Goal: Book appointment/travel/reservation

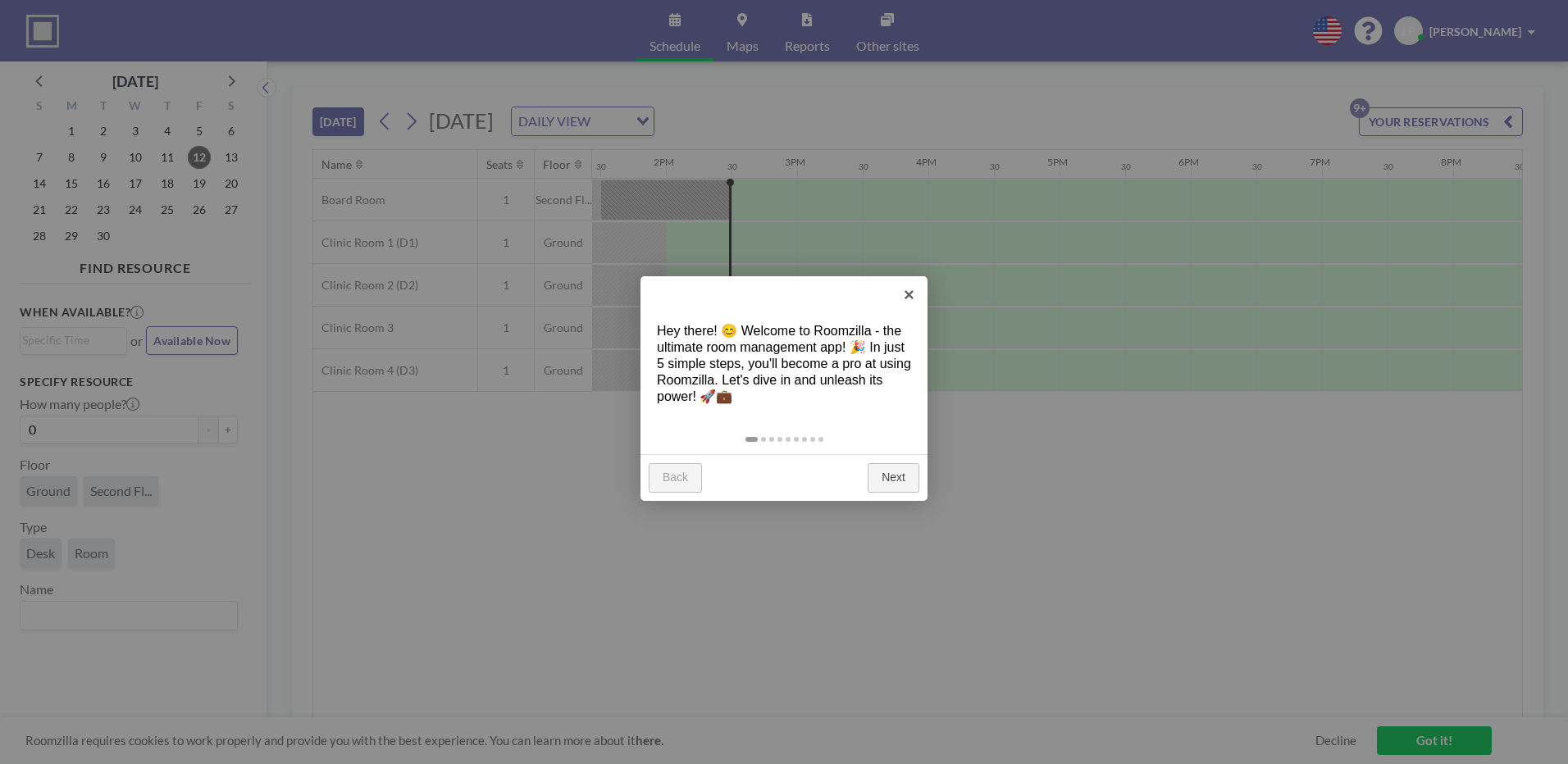
scroll to position [0, 1771]
click at [897, 472] on link "Next" at bounding box center [894, 478] width 52 height 30
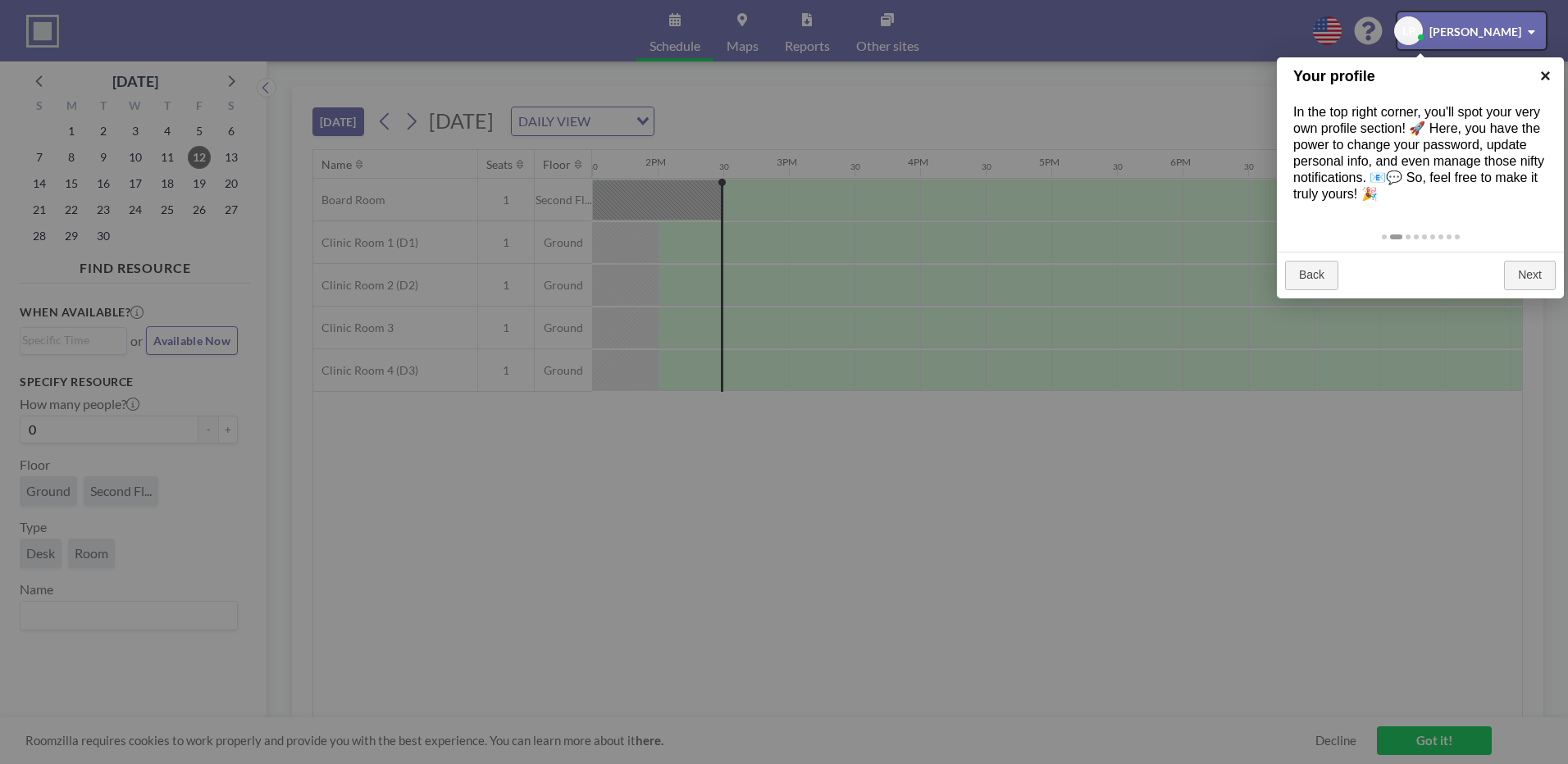
click at [1546, 67] on link "×" at bounding box center [1545, 76] width 37 height 37
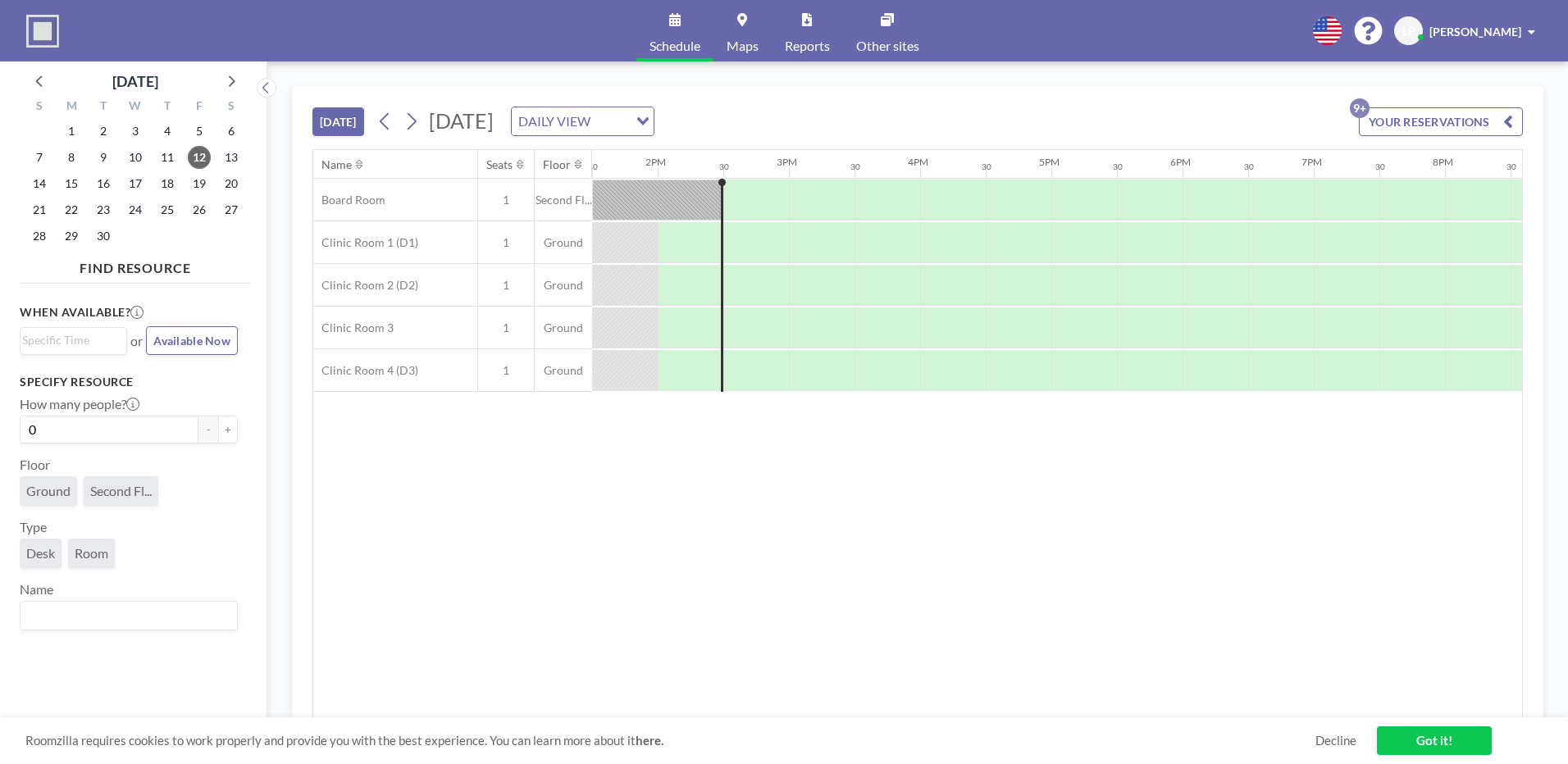
click at [349, 114] on button "[DATE]" at bounding box center [338, 122] width 52 height 29
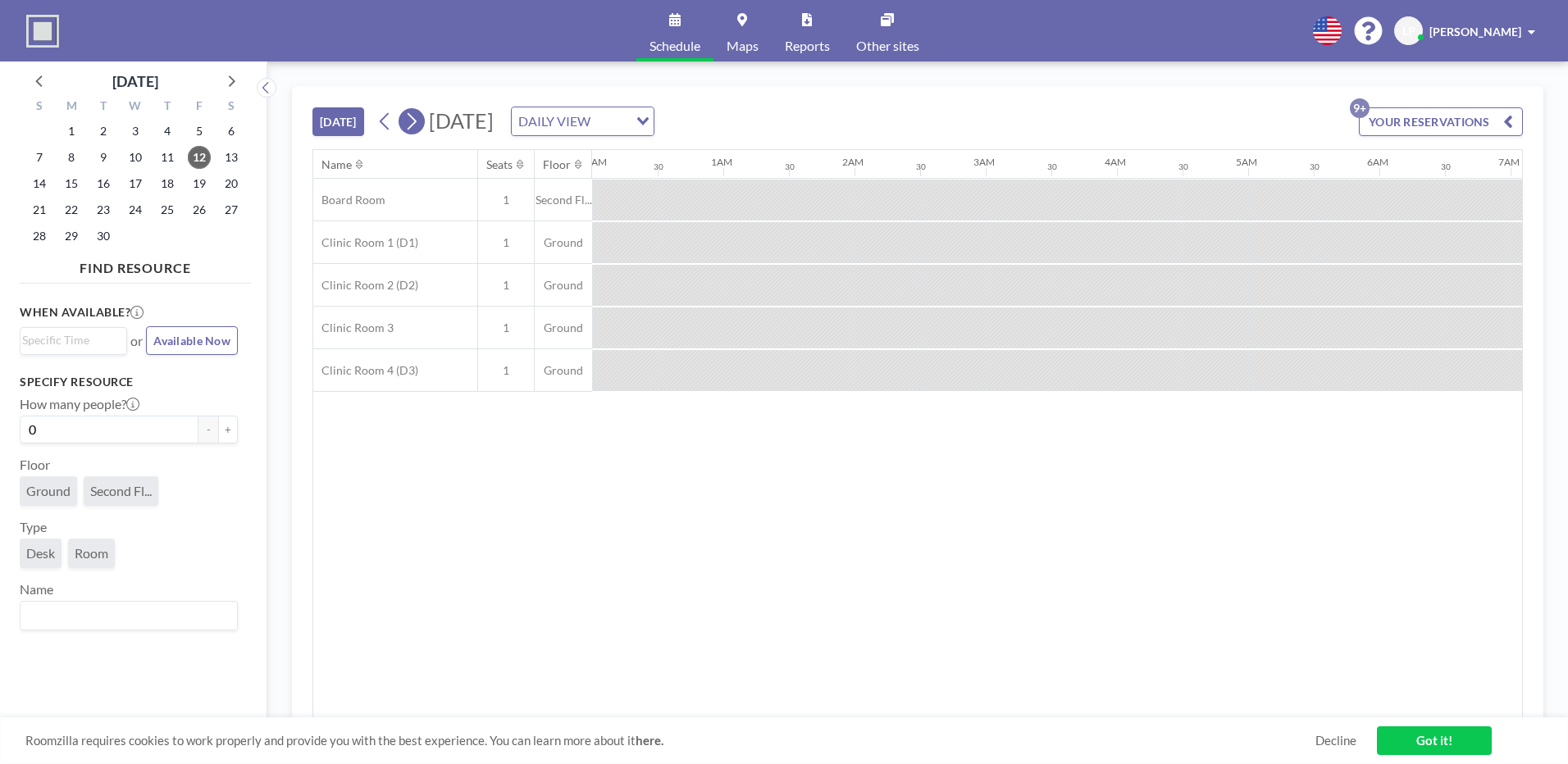
scroll to position [0, 742]
click at [412, 123] on icon at bounding box center [411, 121] width 15 height 25
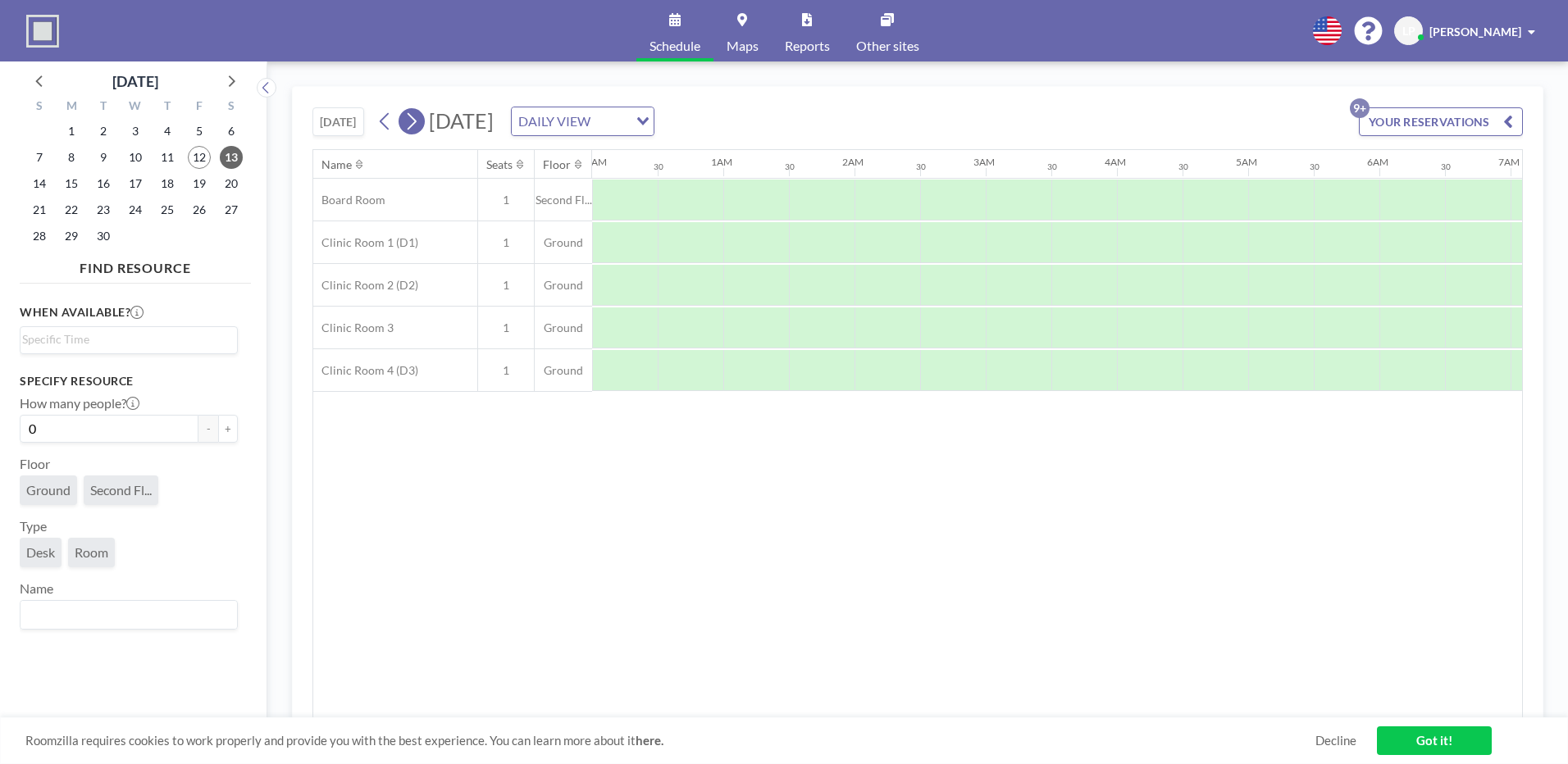
scroll to position [0, 711]
click at [416, 127] on icon at bounding box center [411, 121] width 15 height 25
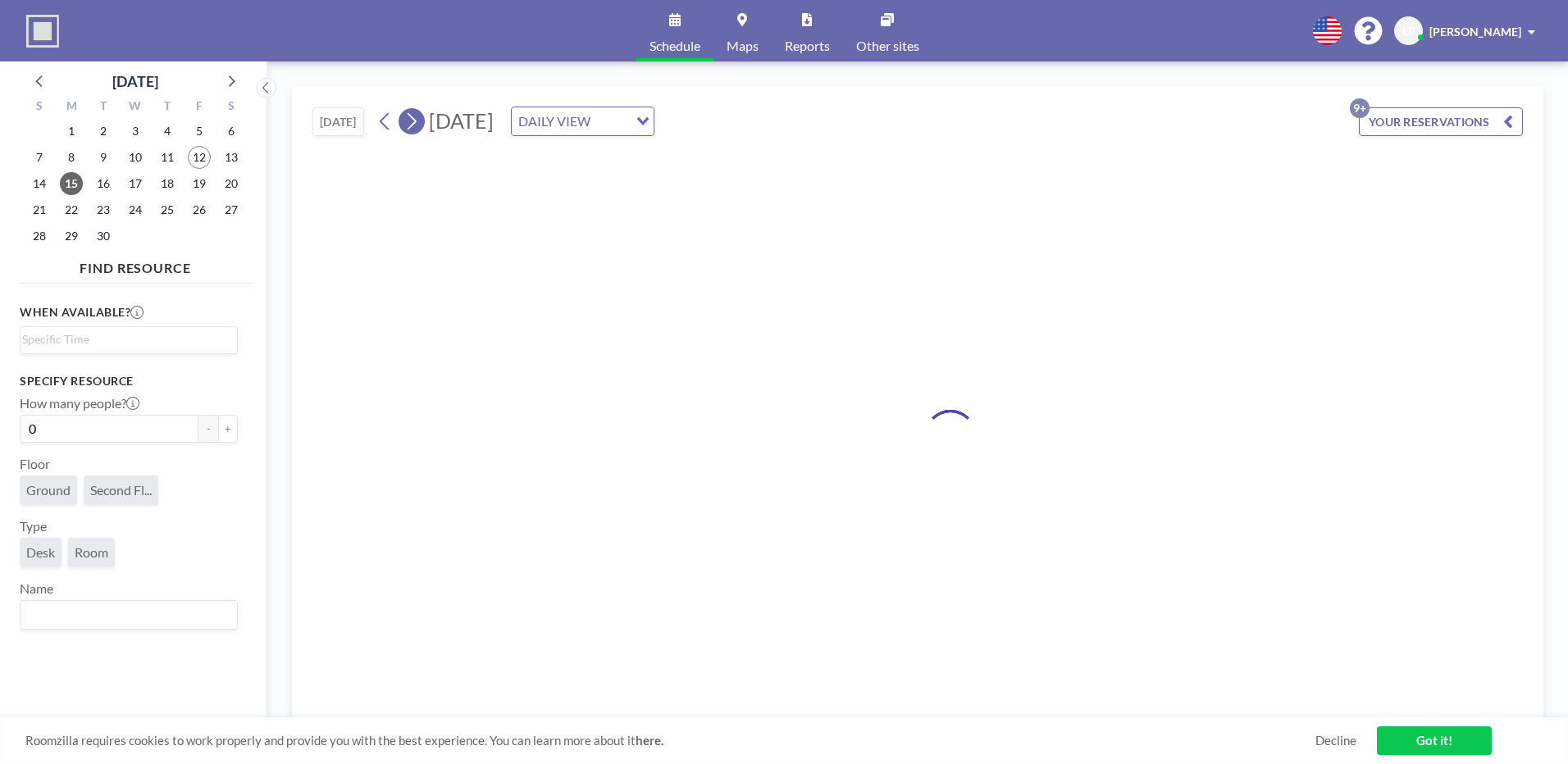
click at [416, 127] on icon at bounding box center [411, 121] width 15 height 25
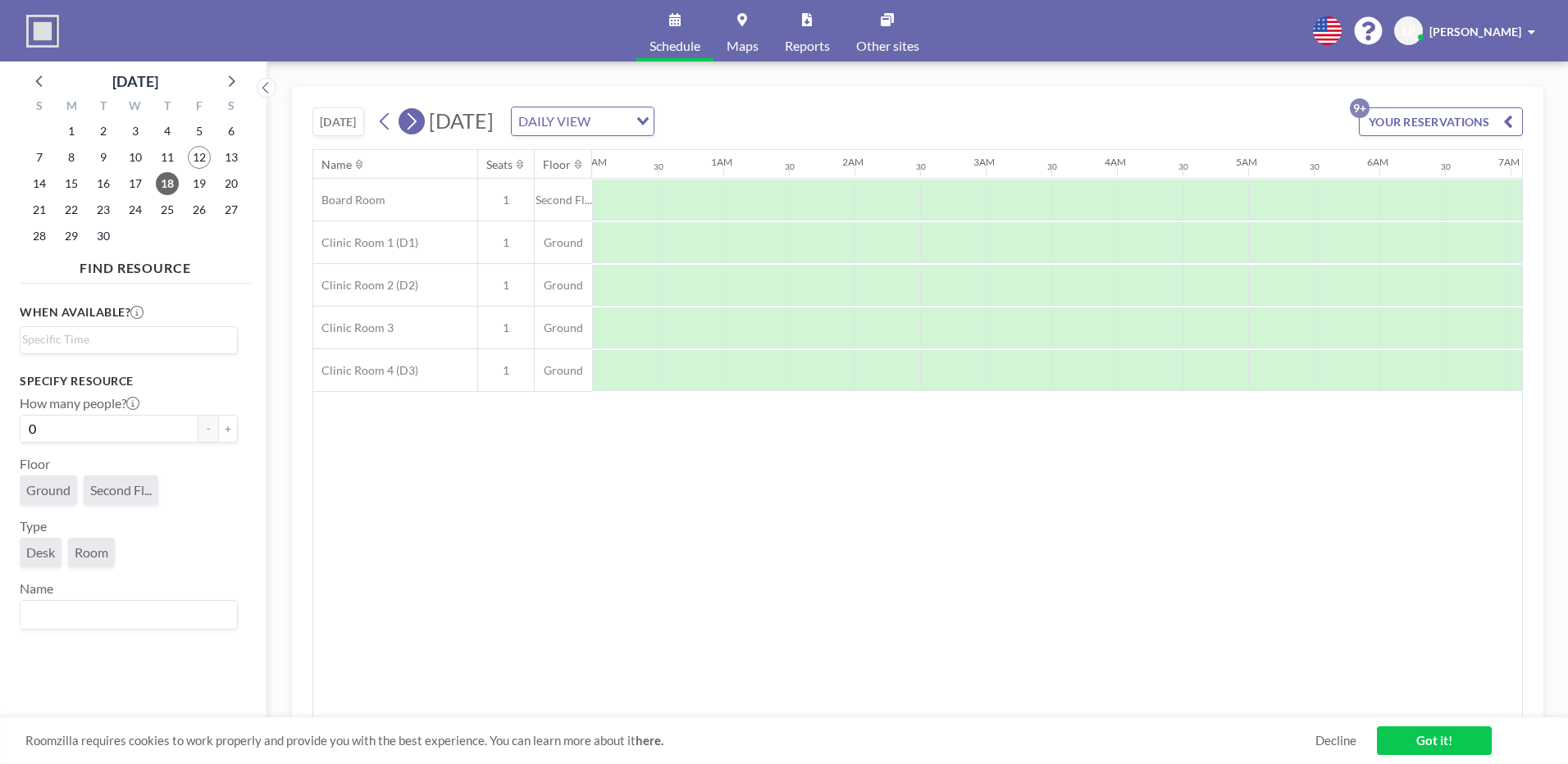
click at [416, 127] on icon at bounding box center [411, 121] width 15 height 25
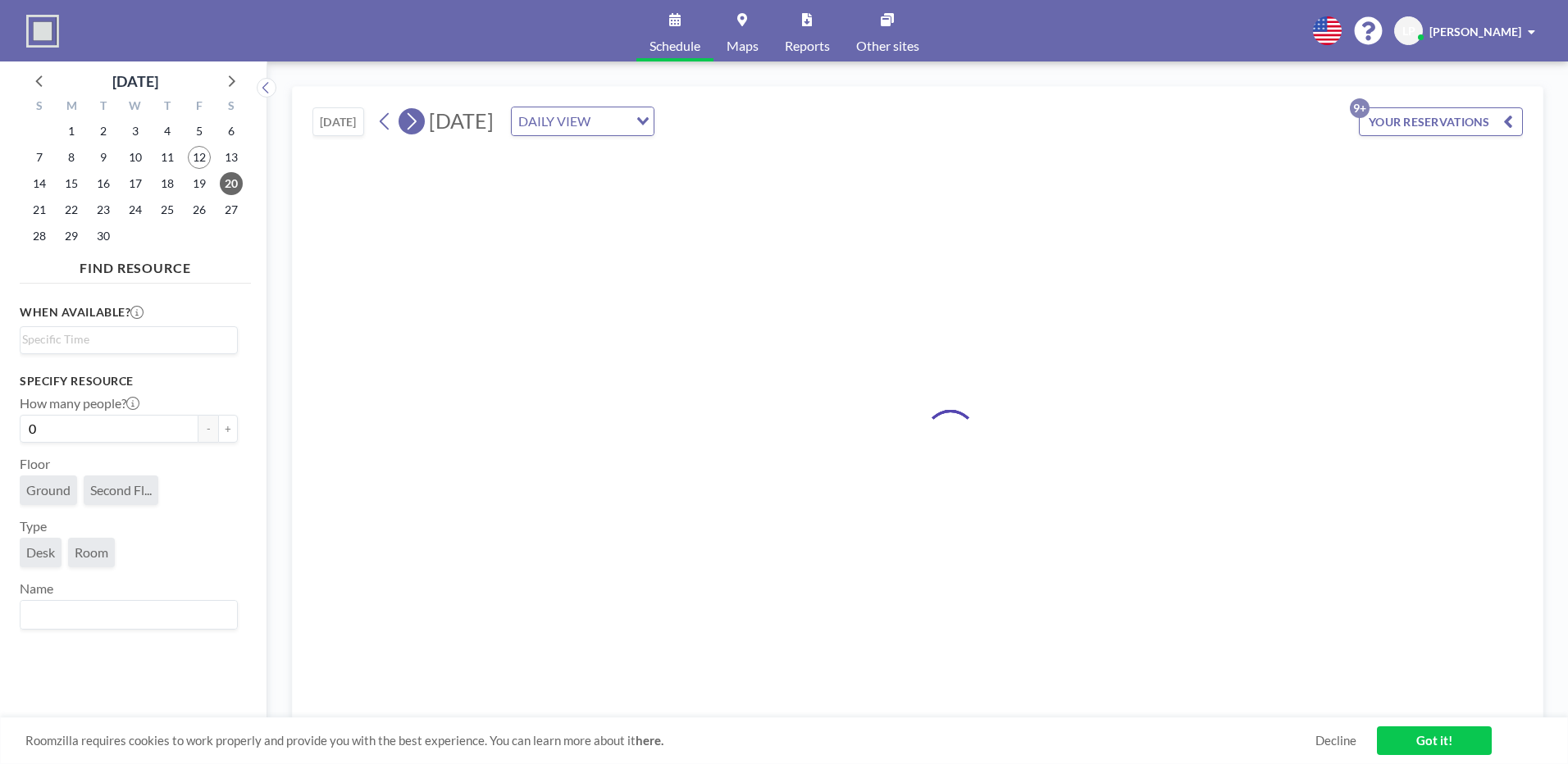
click at [416, 127] on icon at bounding box center [411, 121] width 15 height 25
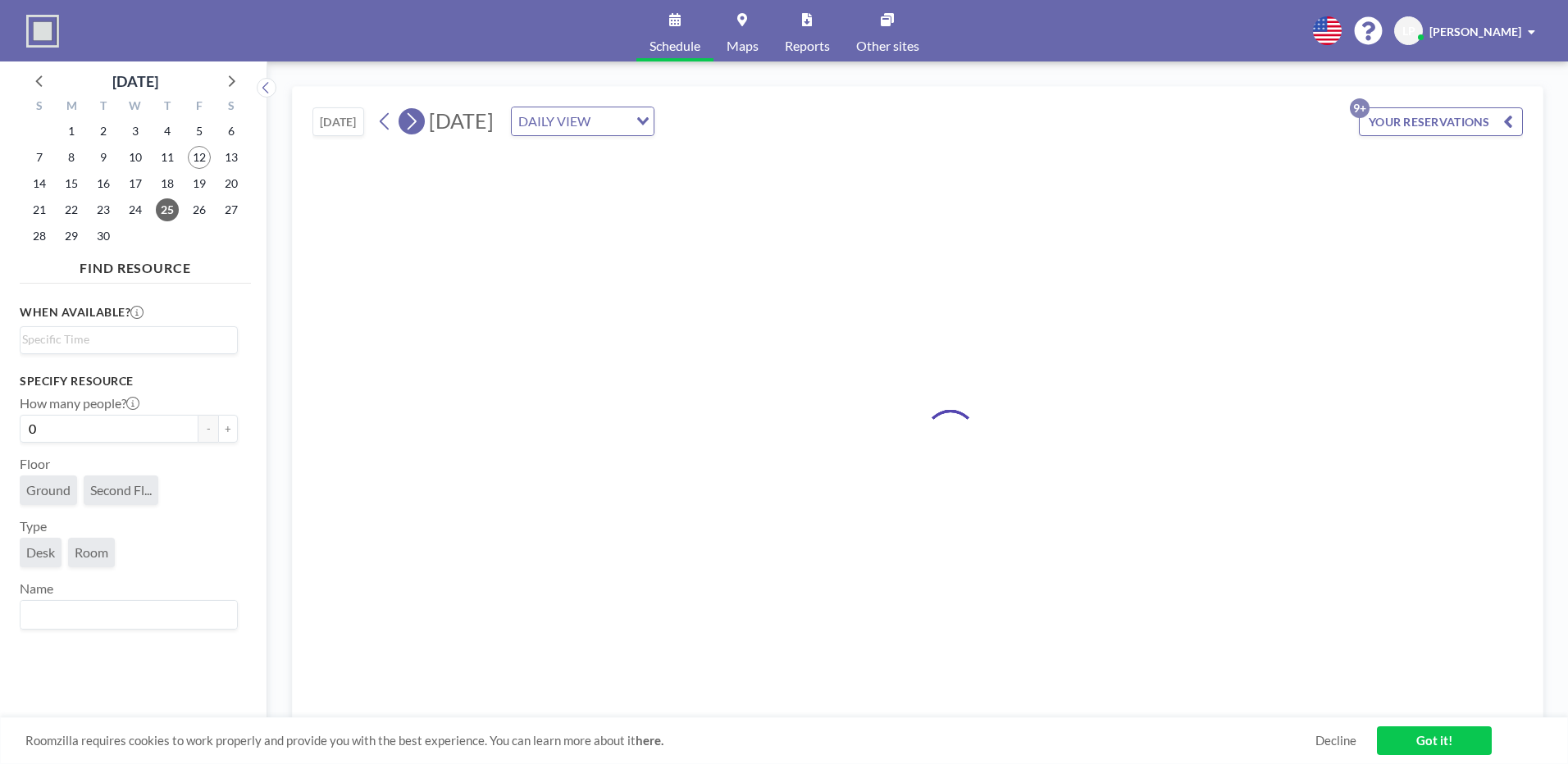
click at [416, 127] on icon at bounding box center [411, 121] width 15 height 25
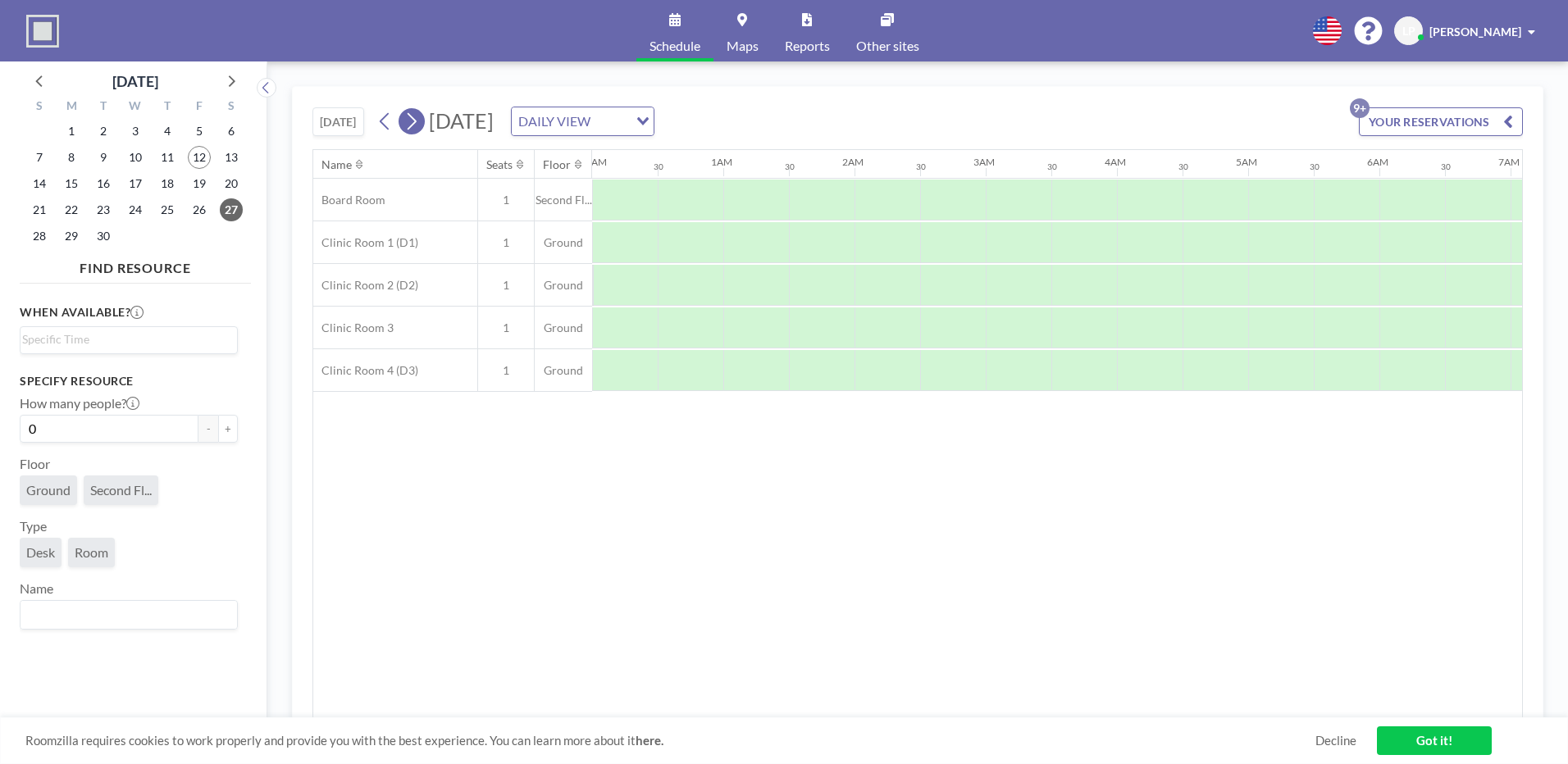
click at [416, 127] on icon at bounding box center [411, 121] width 15 height 25
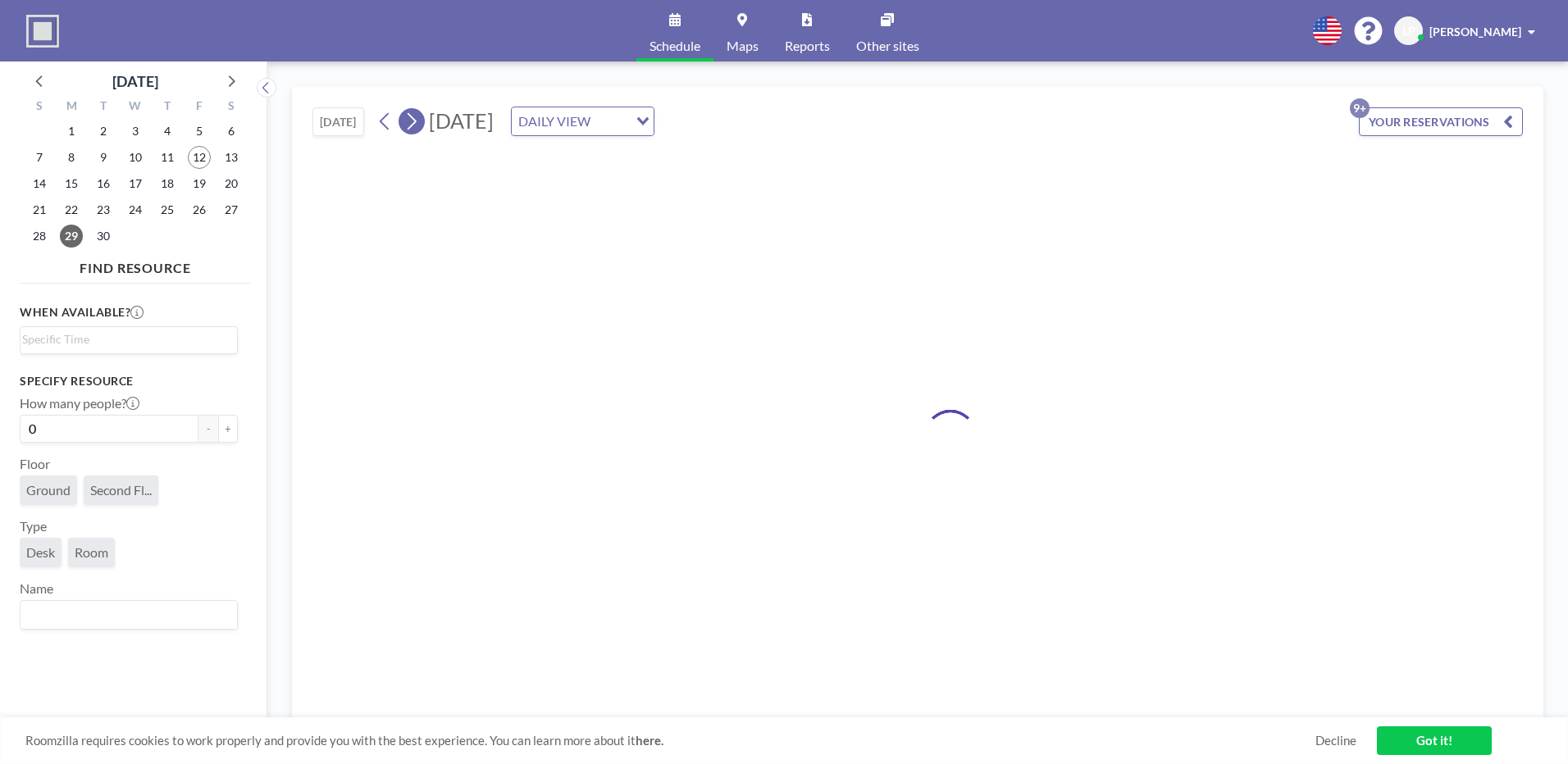
click at [416, 127] on icon at bounding box center [411, 121] width 15 height 25
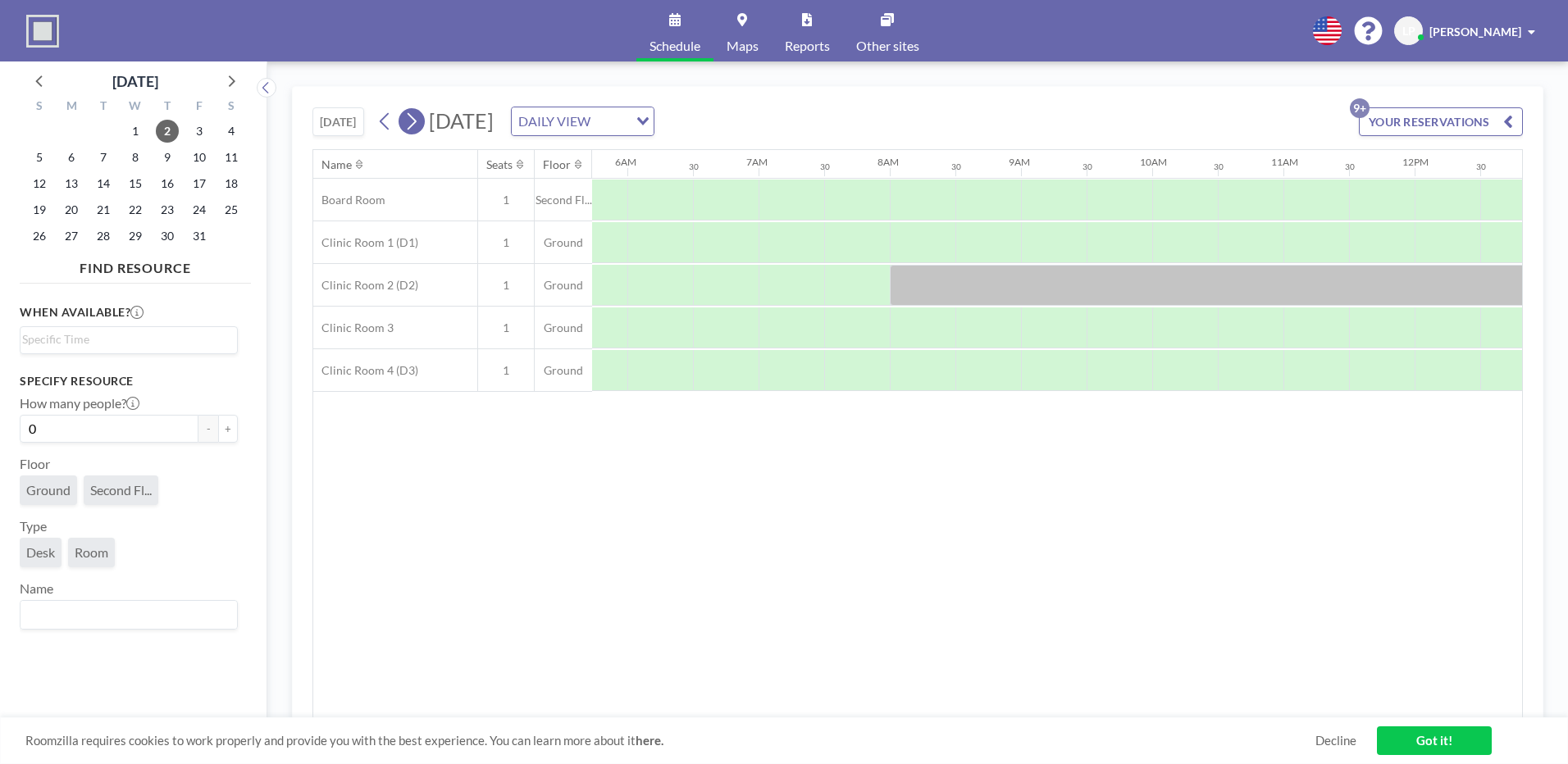
scroll to position [0, 984]
click at [416, 127] on icon at bounding box center [411, 121] width 15 height 25
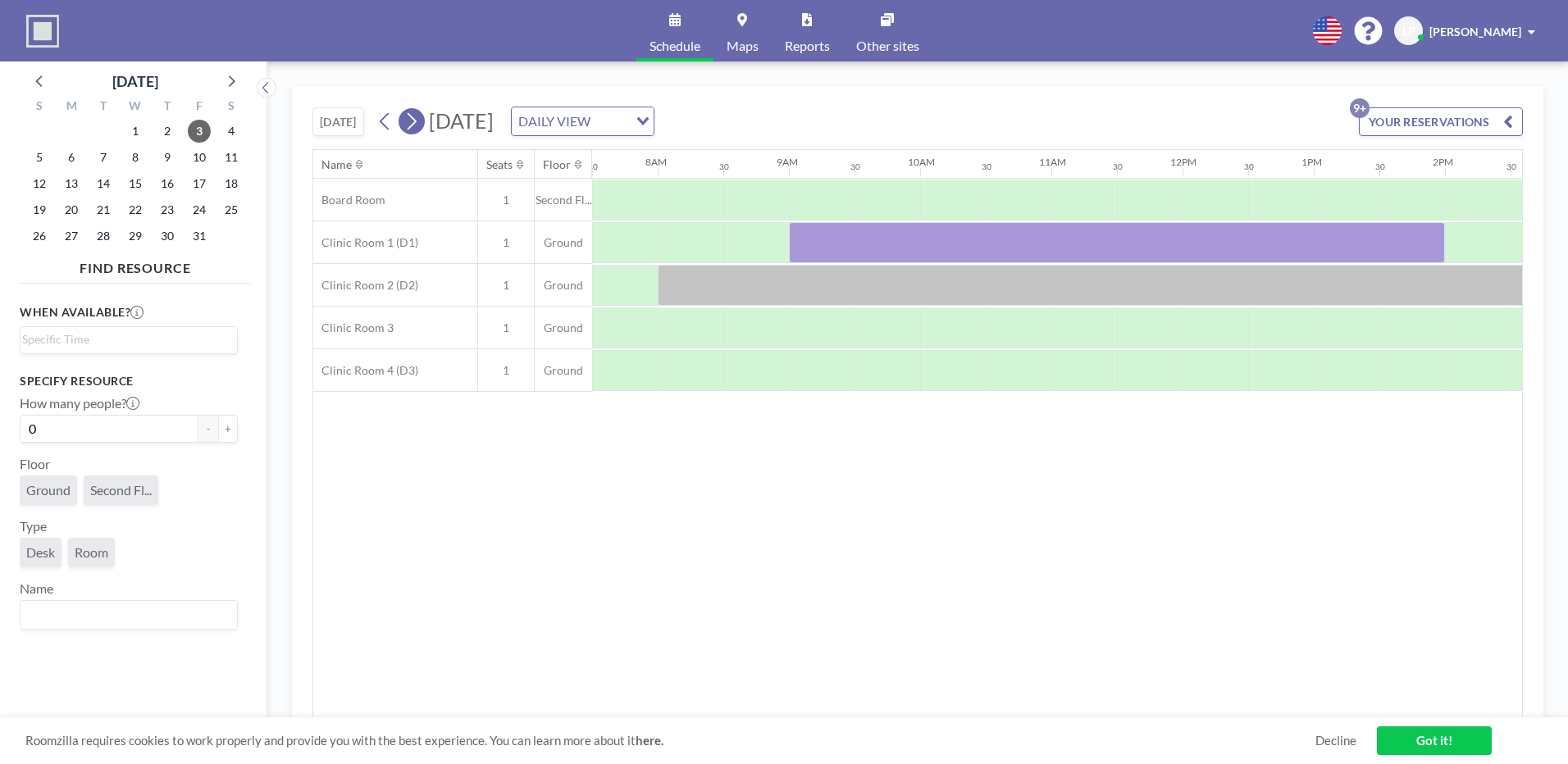
click at [419, 125] on icon at bounding box center [411, 121] width 15 height 25
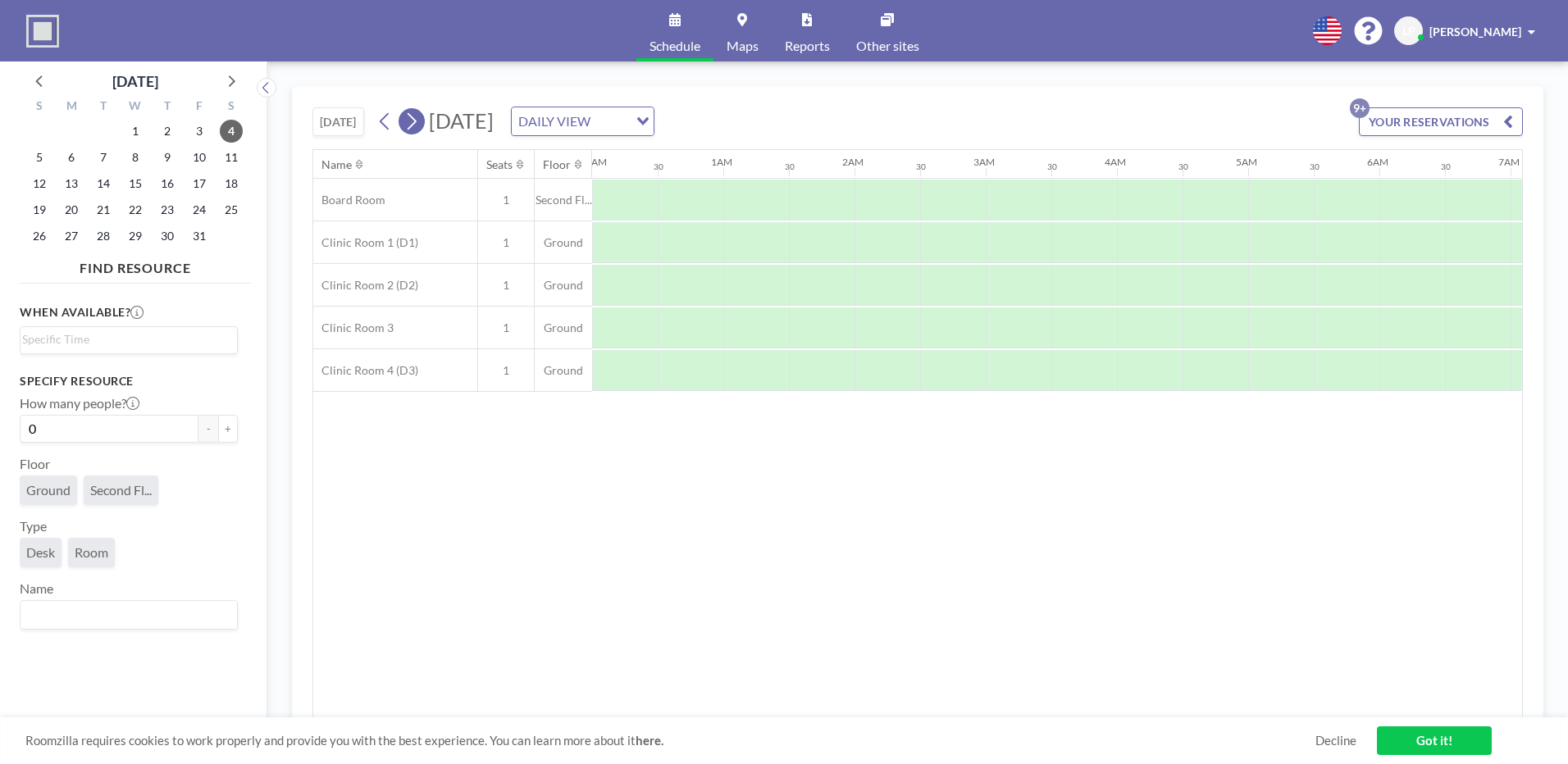
click at [419, 125] on icon at bounding box center [411, 121] width 15 height 25
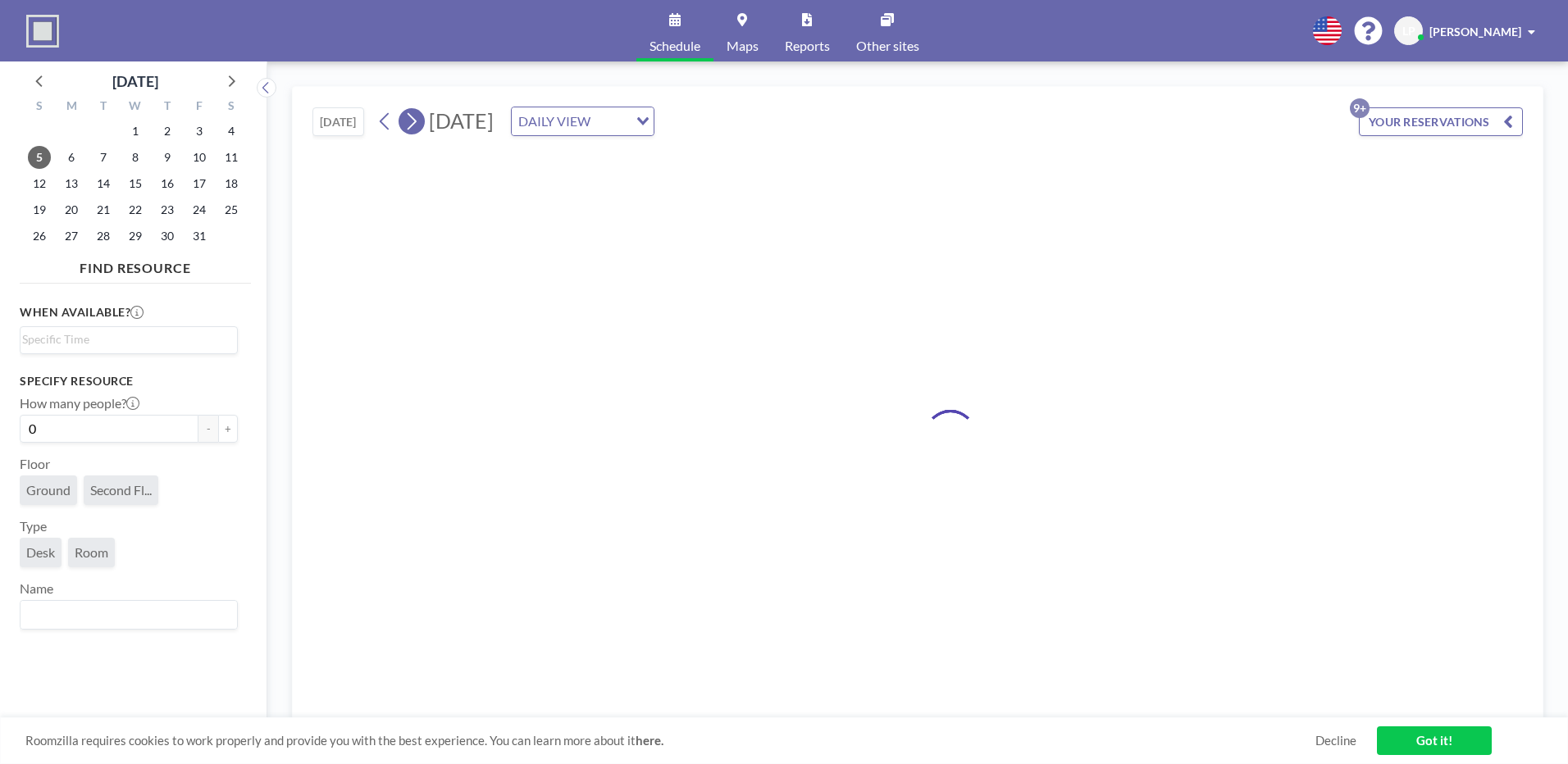
click at [419, 125] on icon at bounding box center [411, 121] width 15 height 25
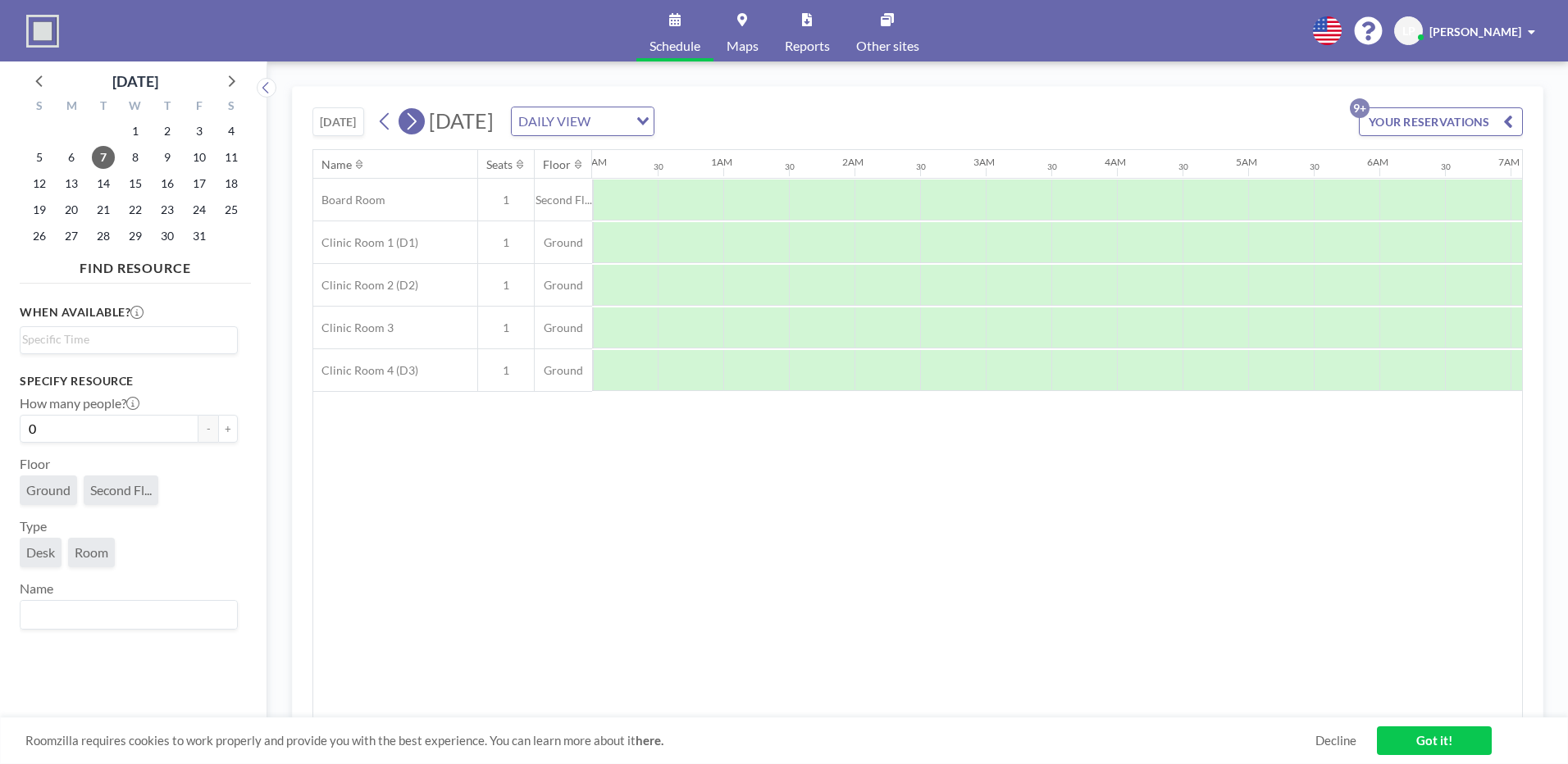
click at [419, 125] on icon at bounding box center [411, 121] width 15 height 25
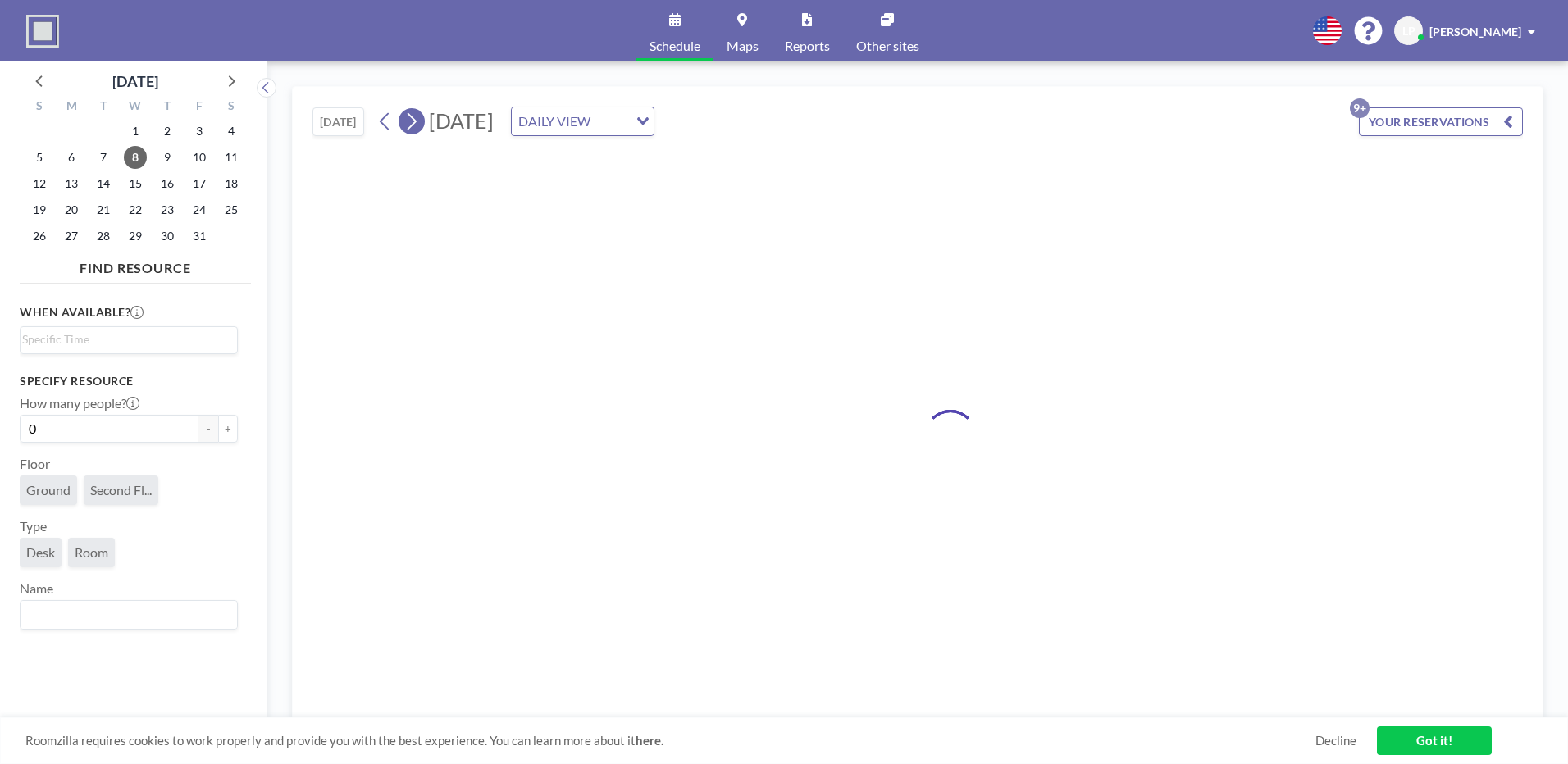
click at [419, 125] on icon at bounding box center [411, 121] width 15 height 25
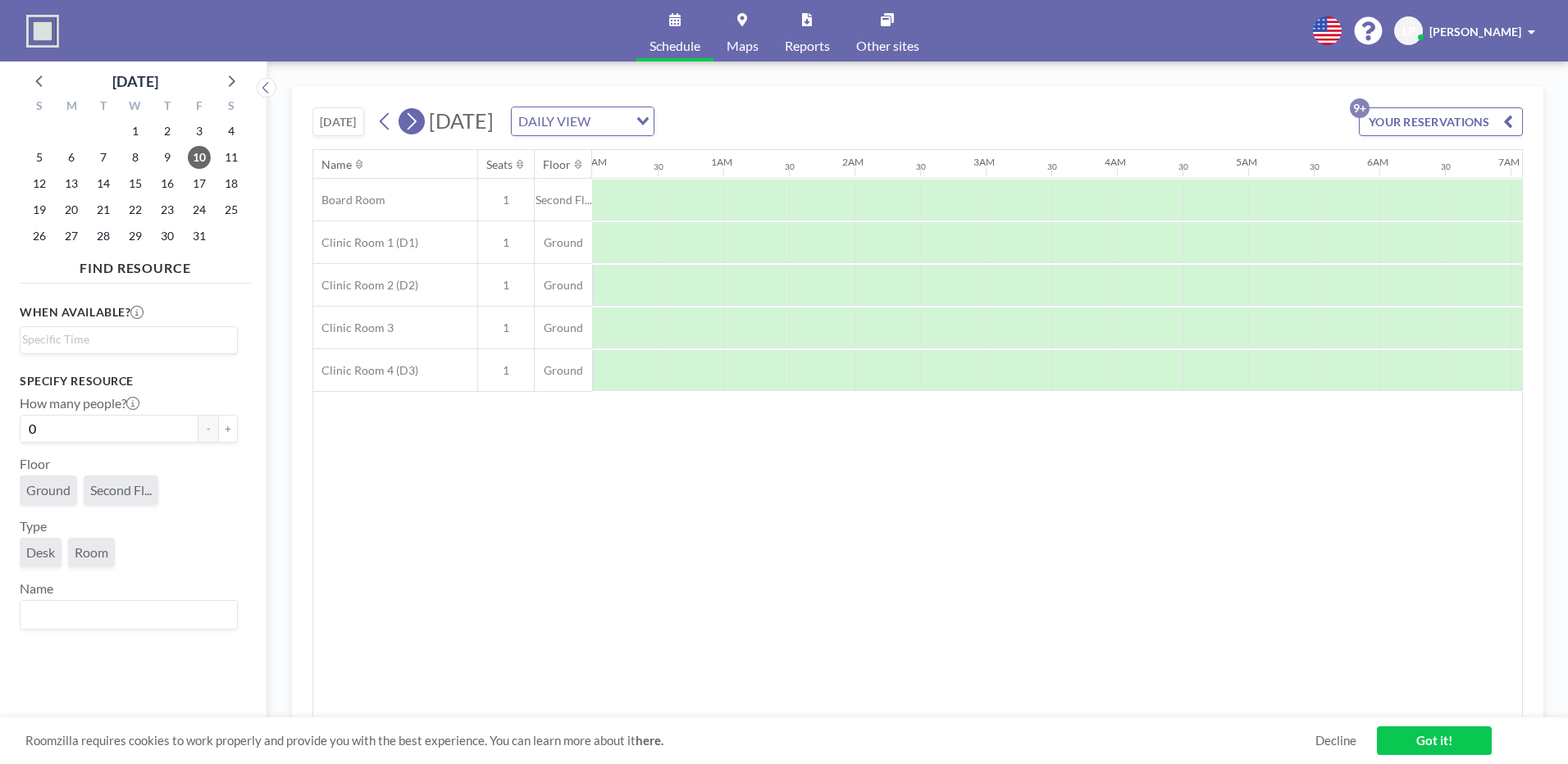
click at [419, 125] on icon at bounding box center [411, 121] width 15 height 25
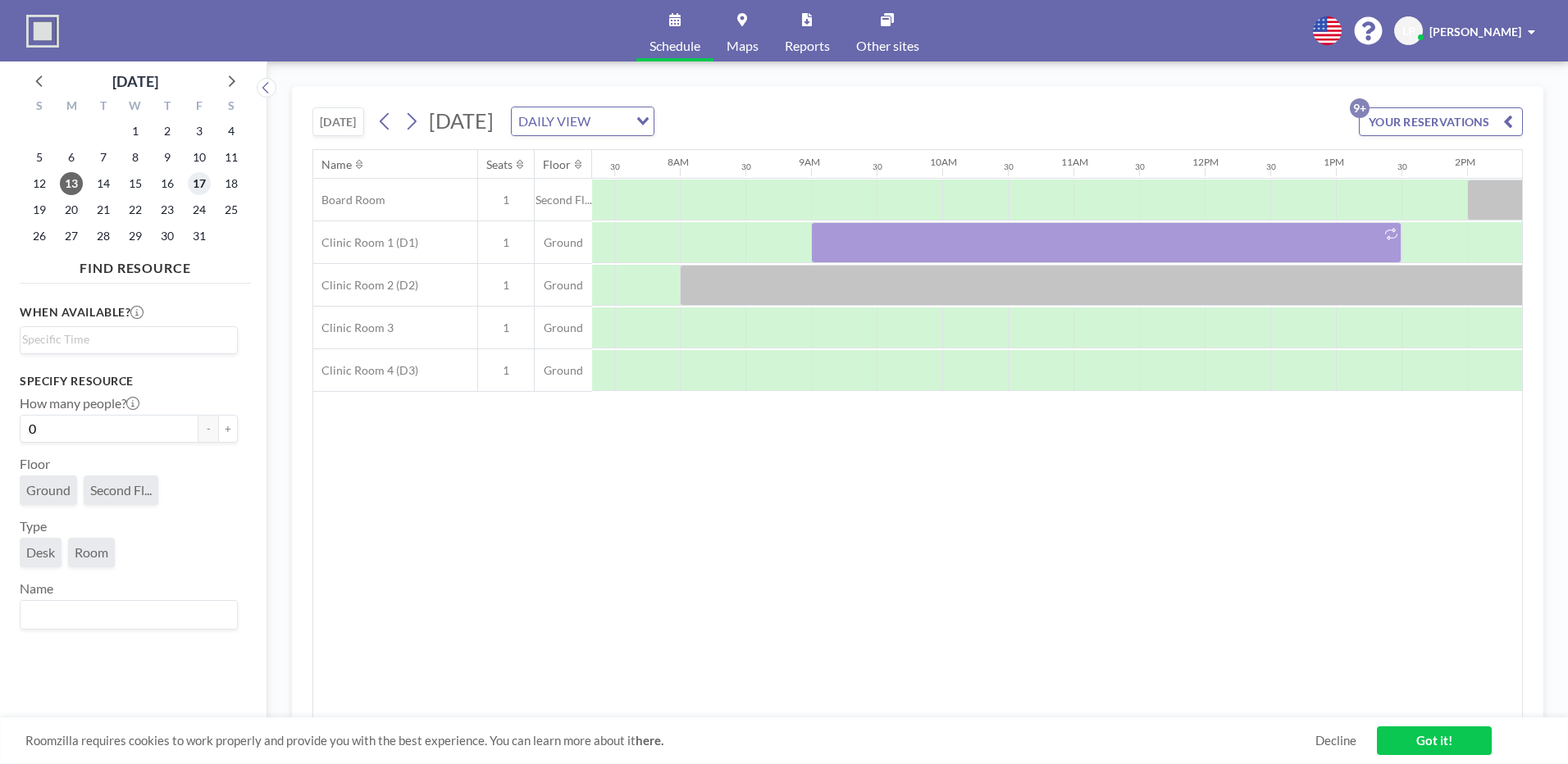
scroll to position [0, 984]
click at [200, 180] on span "17" at bounding box center [199, 184] width 23 height 23
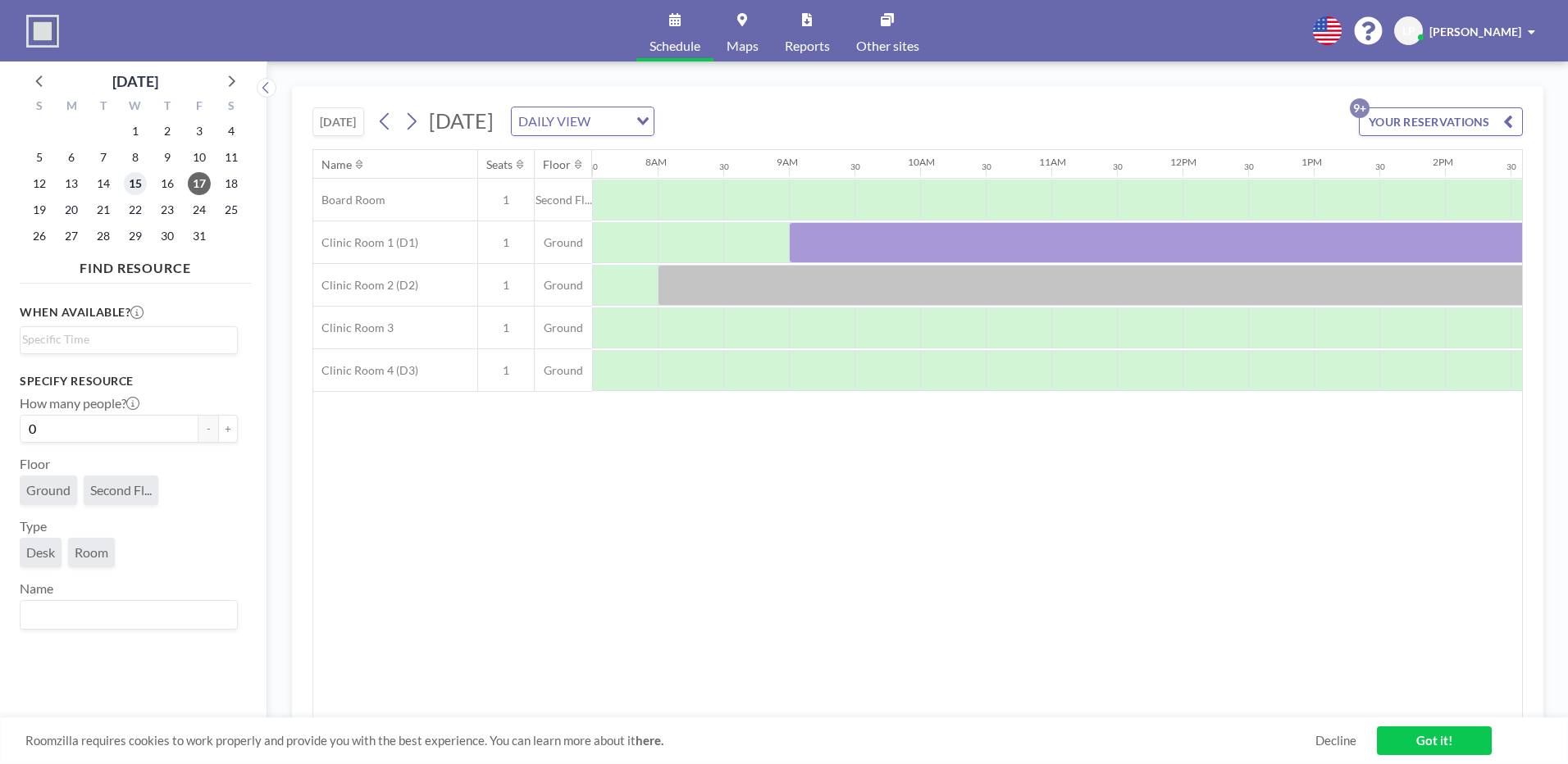
click at [129, 185] on span "15" at bounding box center [135, 184] width 23 height 23
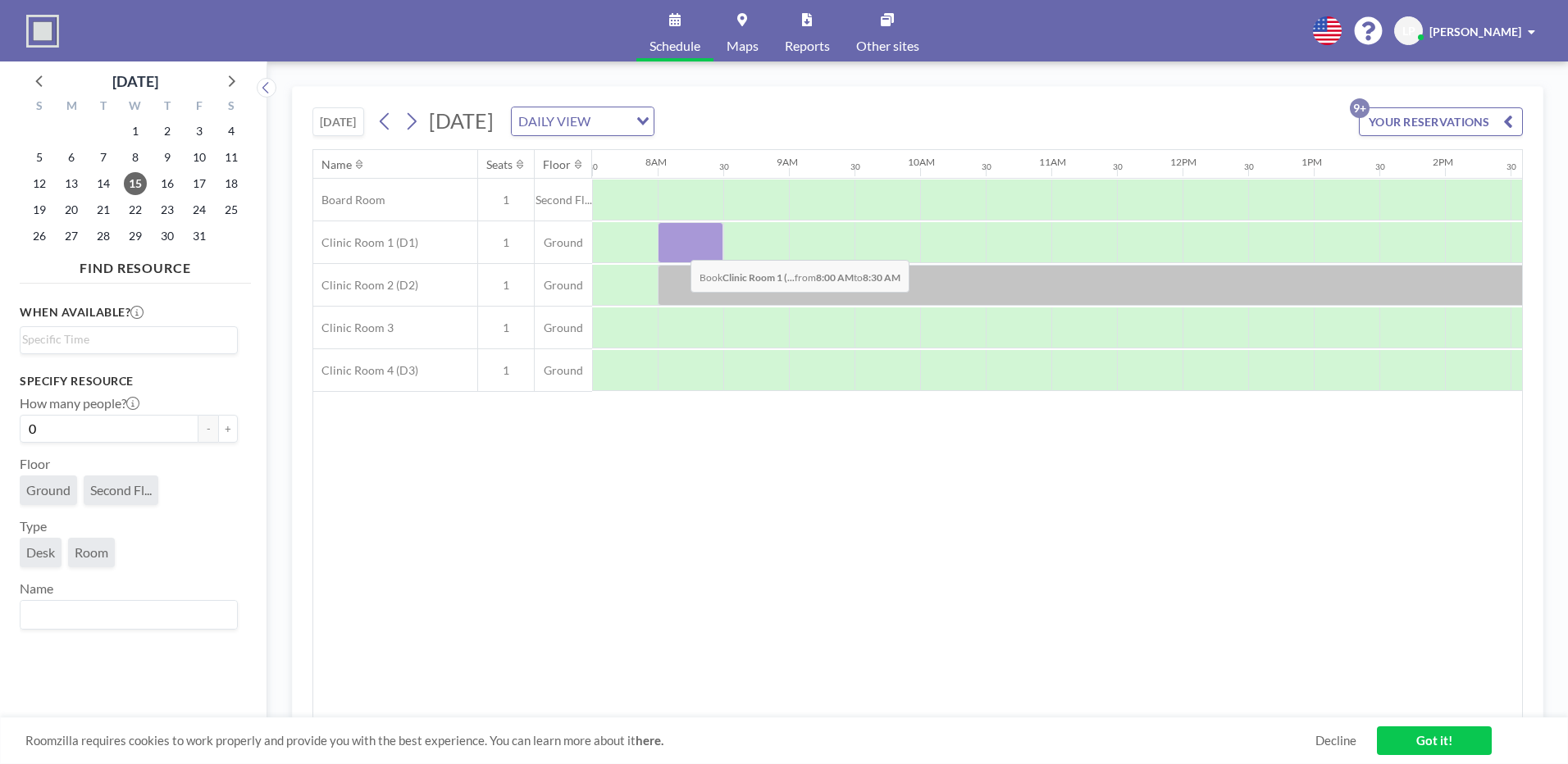
click at [677, 248] on div at bounding box center [690, 242] width 65 height 41
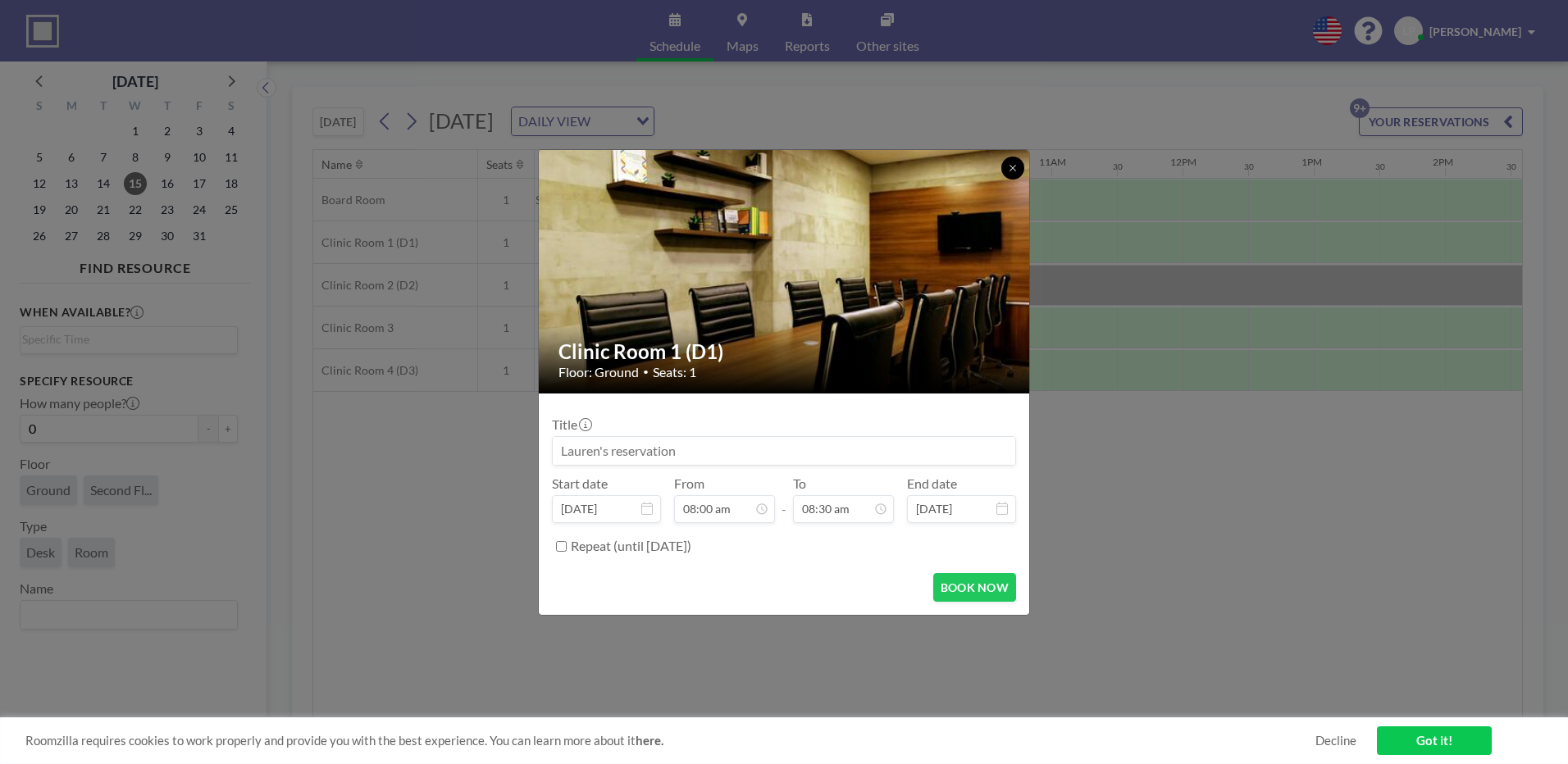
click at [1006, 171] on button at bounding box center [1013, 168] width 23 height 23
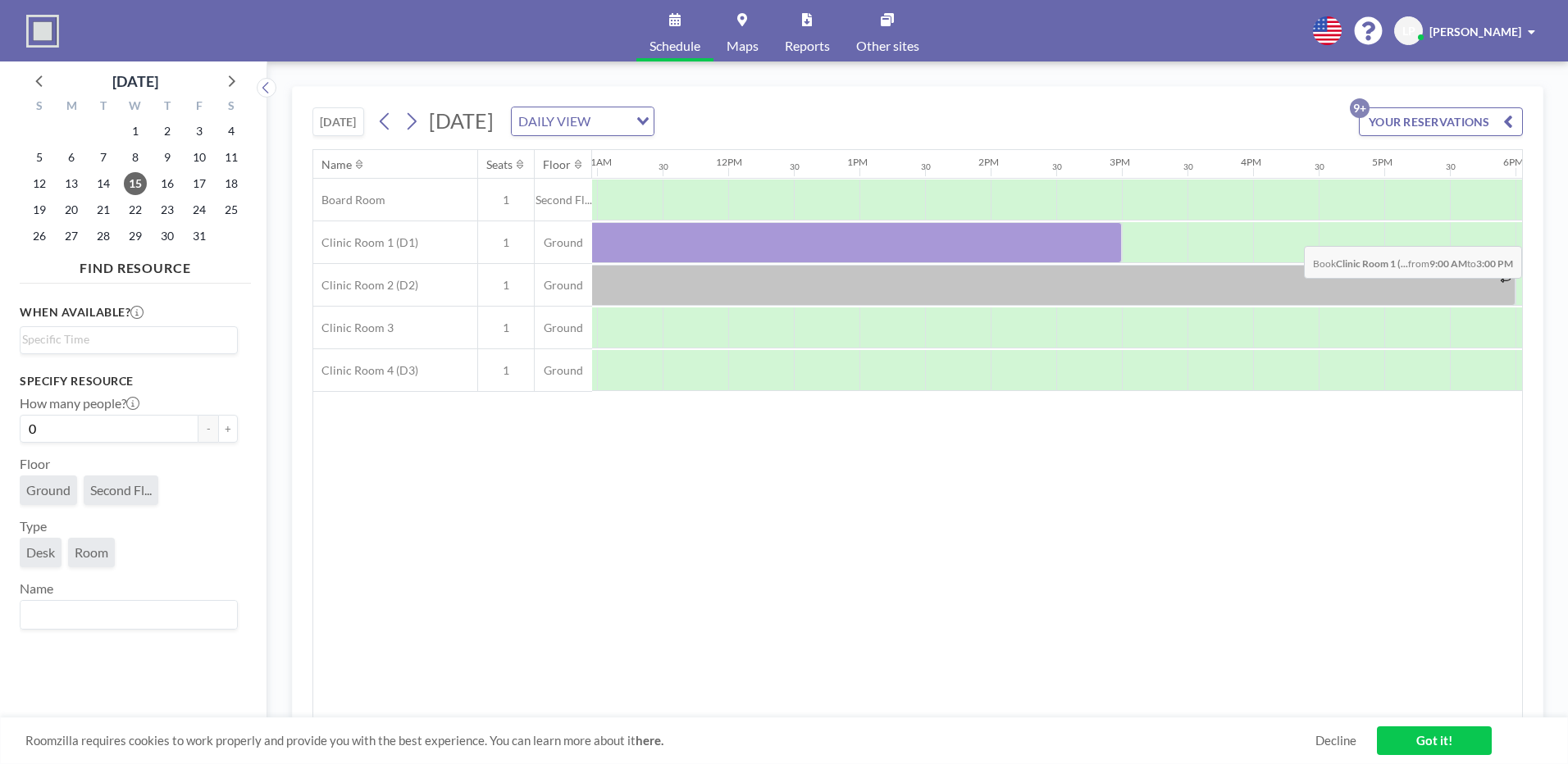
scroll to position [0, 1537]
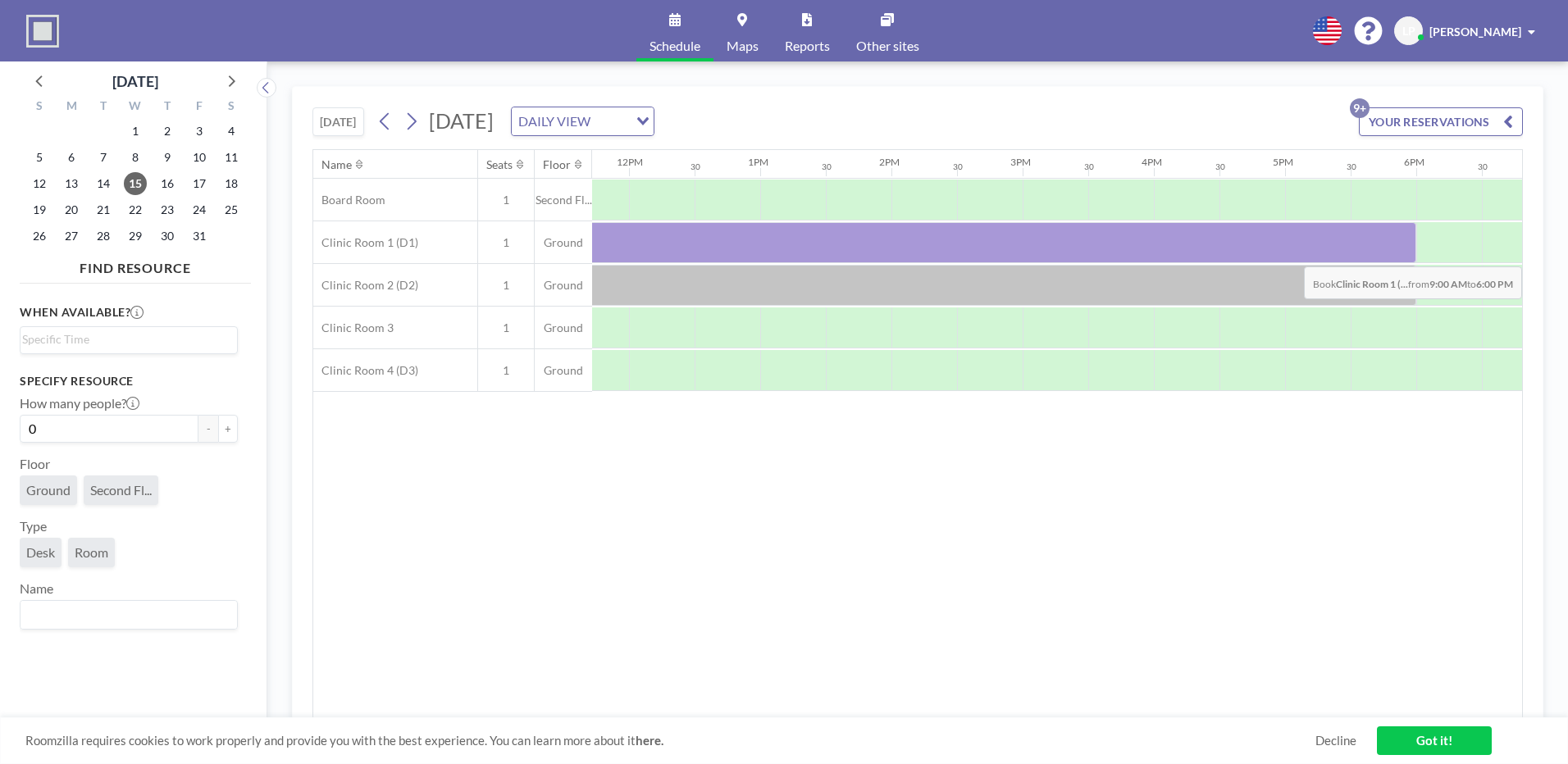
drag, startPoint x: 812, startPoint y: 249, endPoint x: 1409, endPoint y: 255, distance: 597.0
click at [1409, 255] on div at bounding box center [825, 242] width 1181 height 41
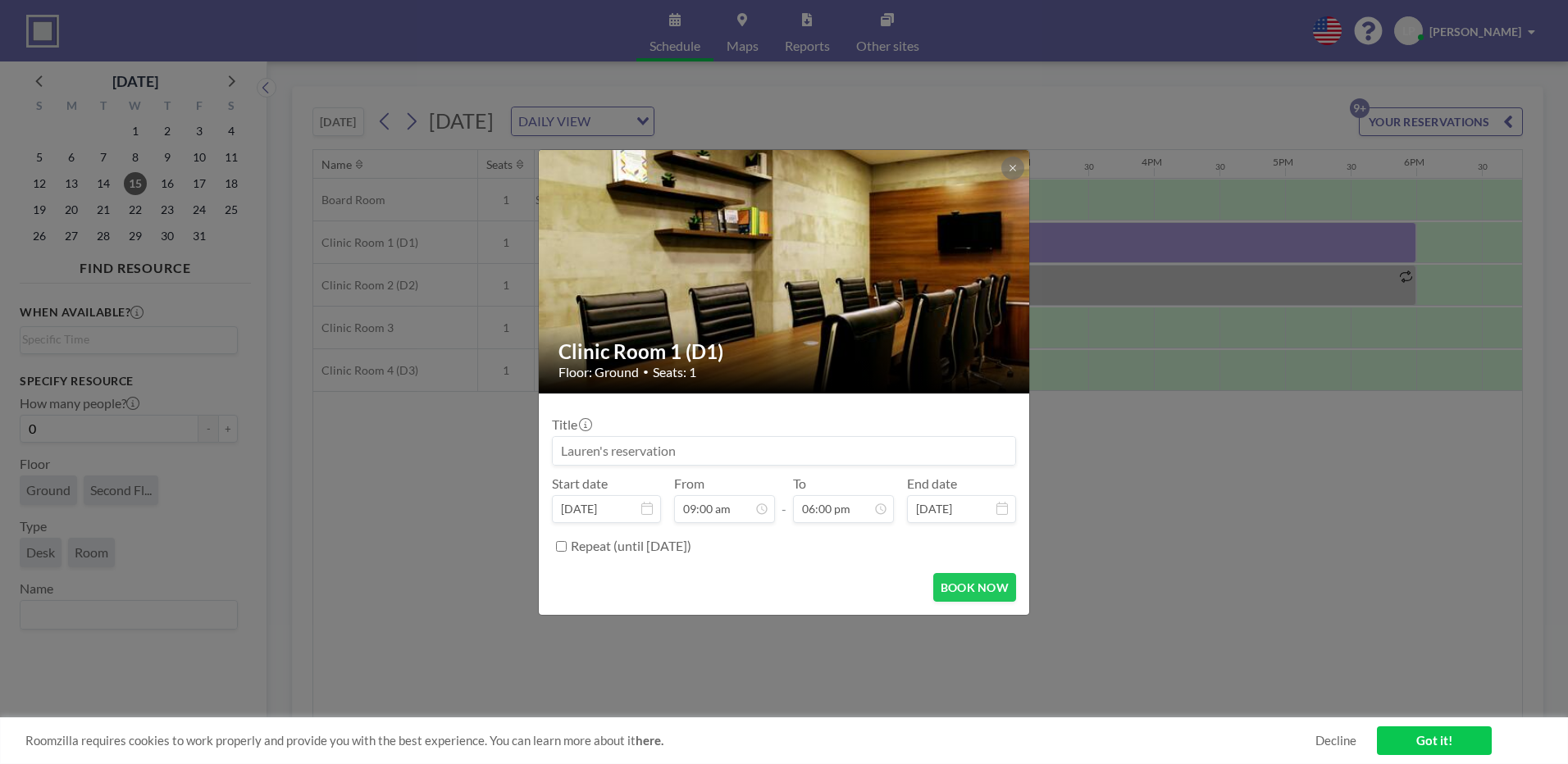
click at [674, 449] on input at bounding box center [783, 451] width 462 height 28
type input "[PERSON_NAME]"
click at [981, 589] on button "BOOK NOW" at bounding box center [974, 587] width 83 height 29
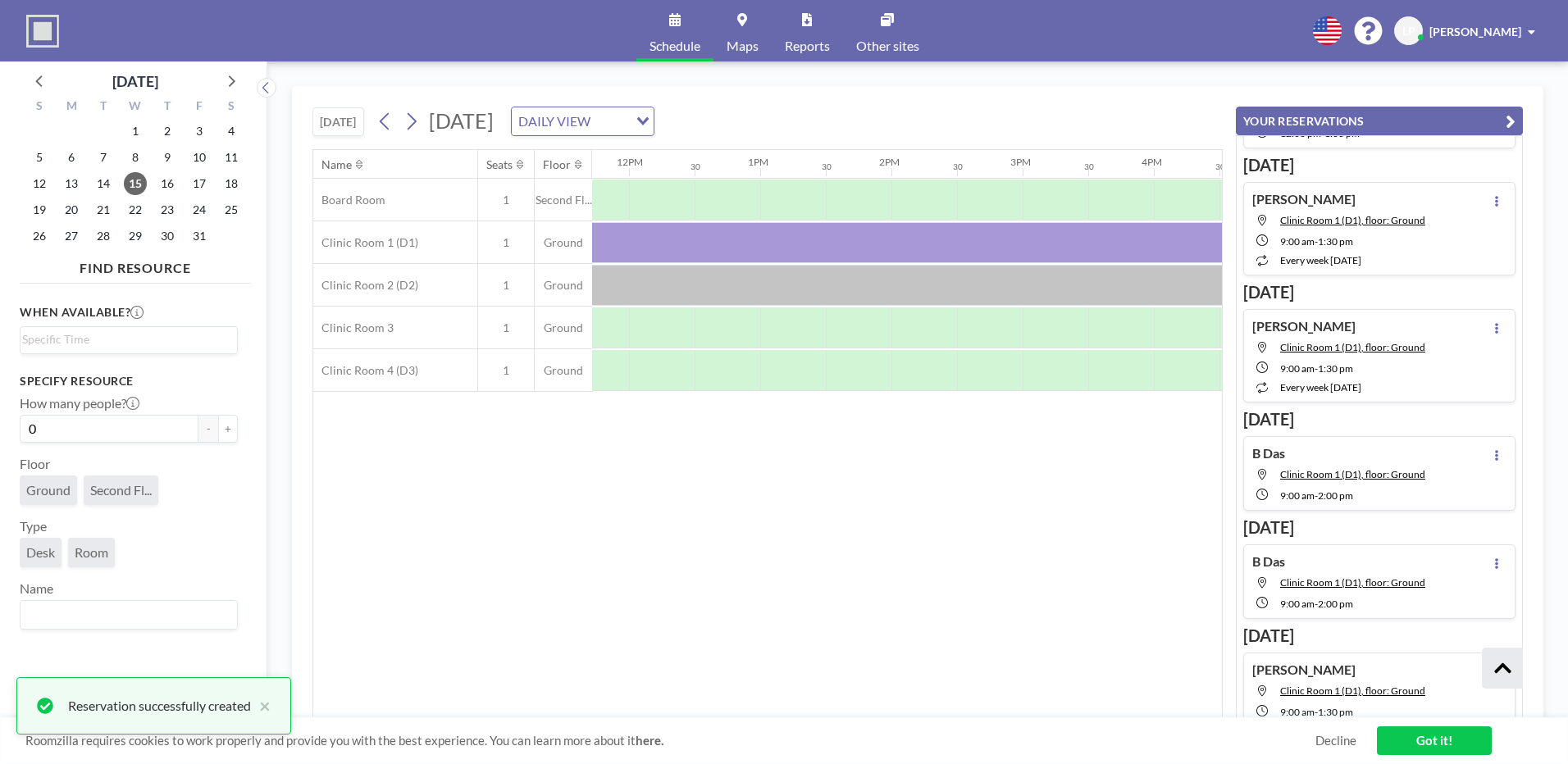
scroll to position [586, 0]
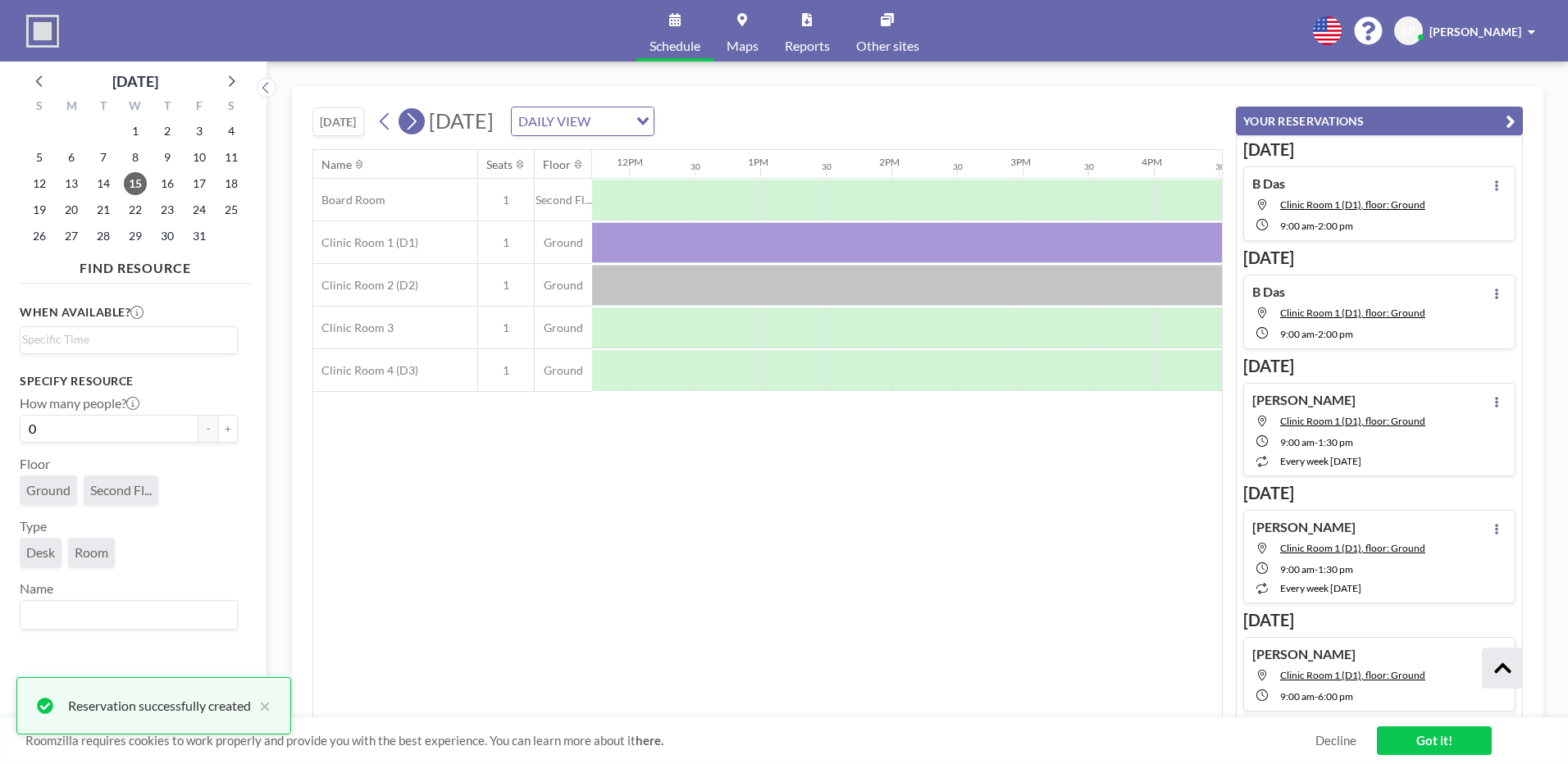
click at [418, 130] on icon at bounding box center [411, 121] width 15 height 25
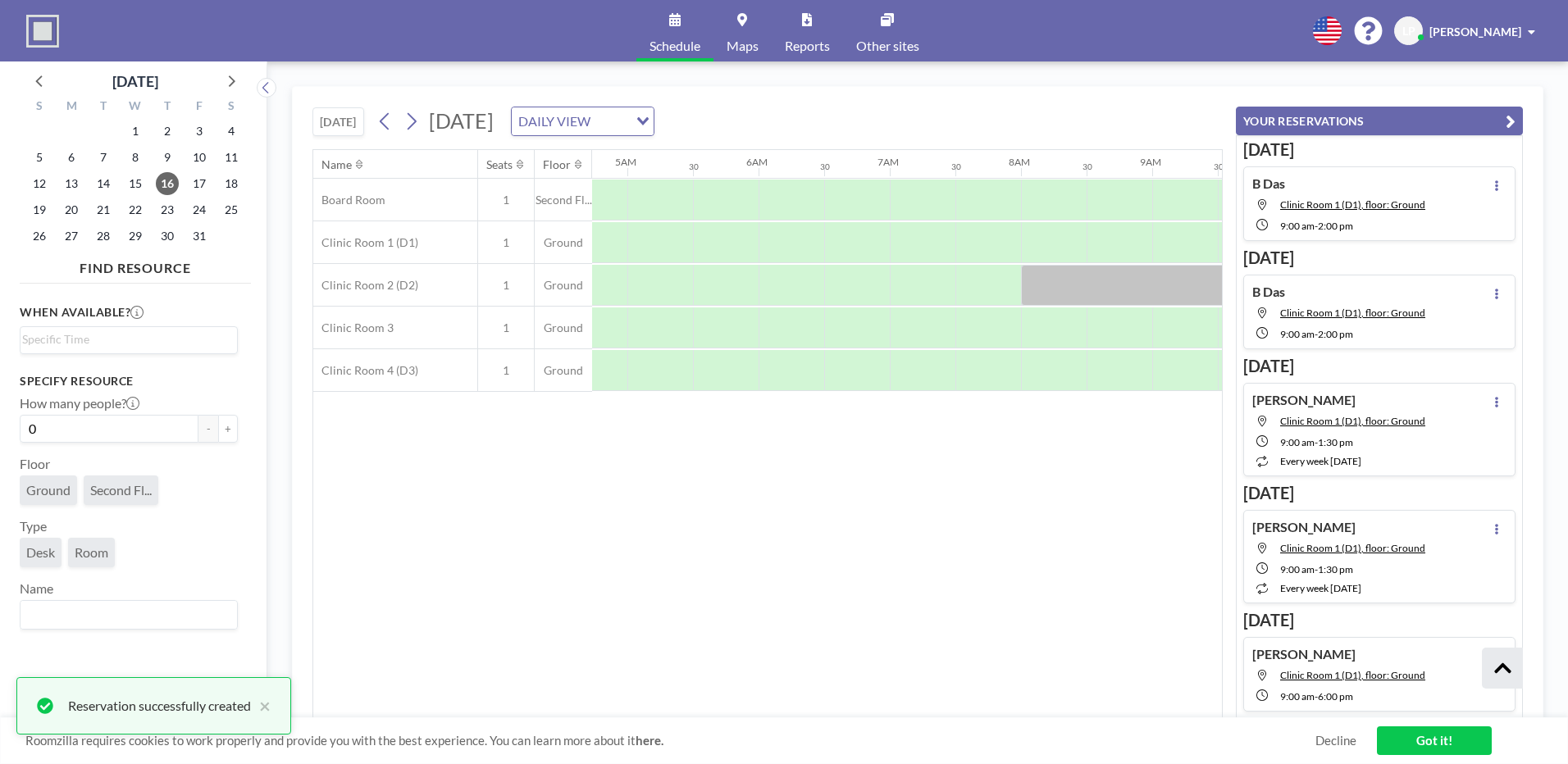
scroll to position [0, 984]
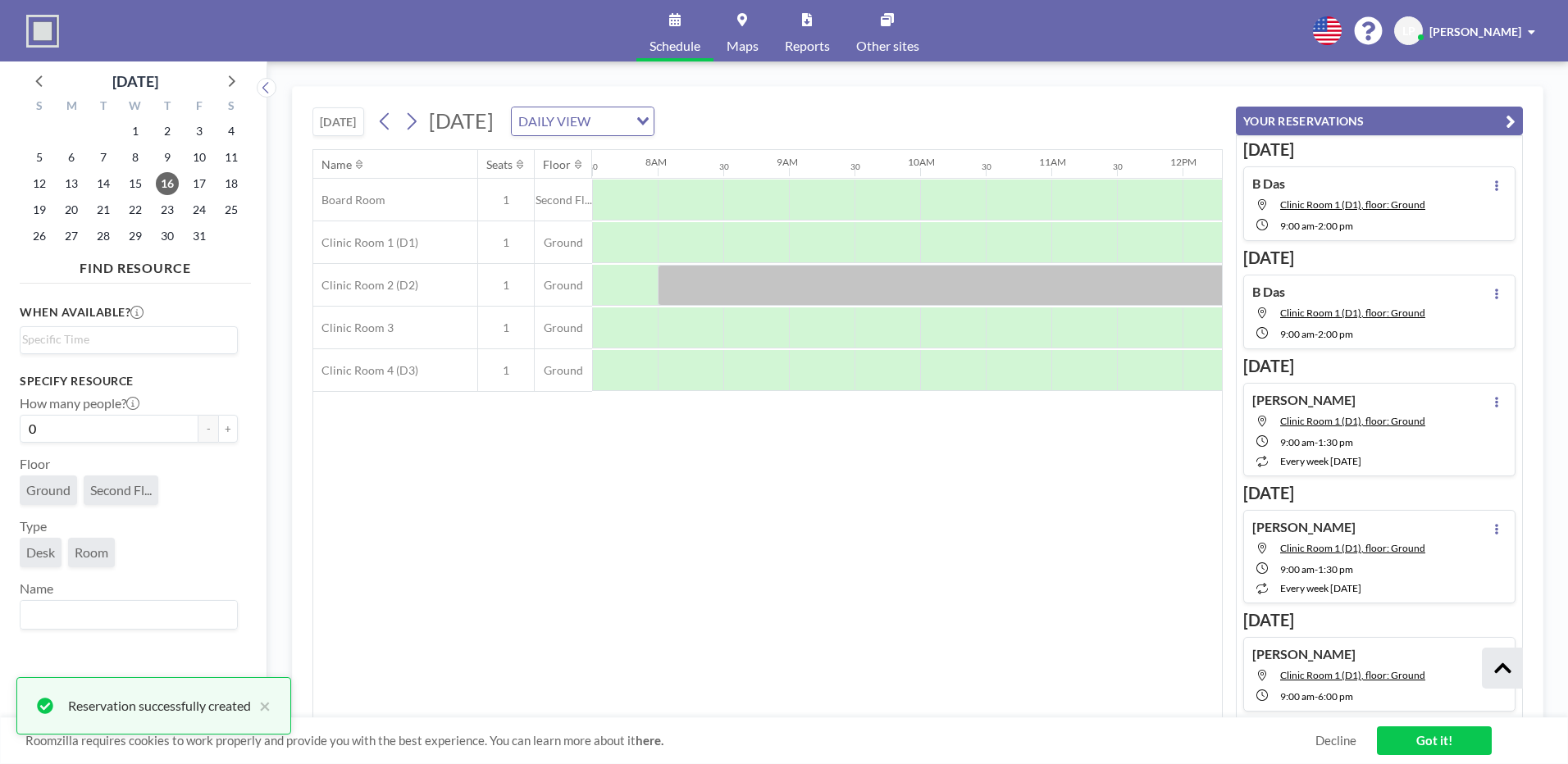
click at [398, 107] on div "[DATE] DAILY VIEW Loading..." at bounding box center [513, 121] width 282 height 30
click at [404, 114] on button at bounding box center [411, 121] width 26 height 26
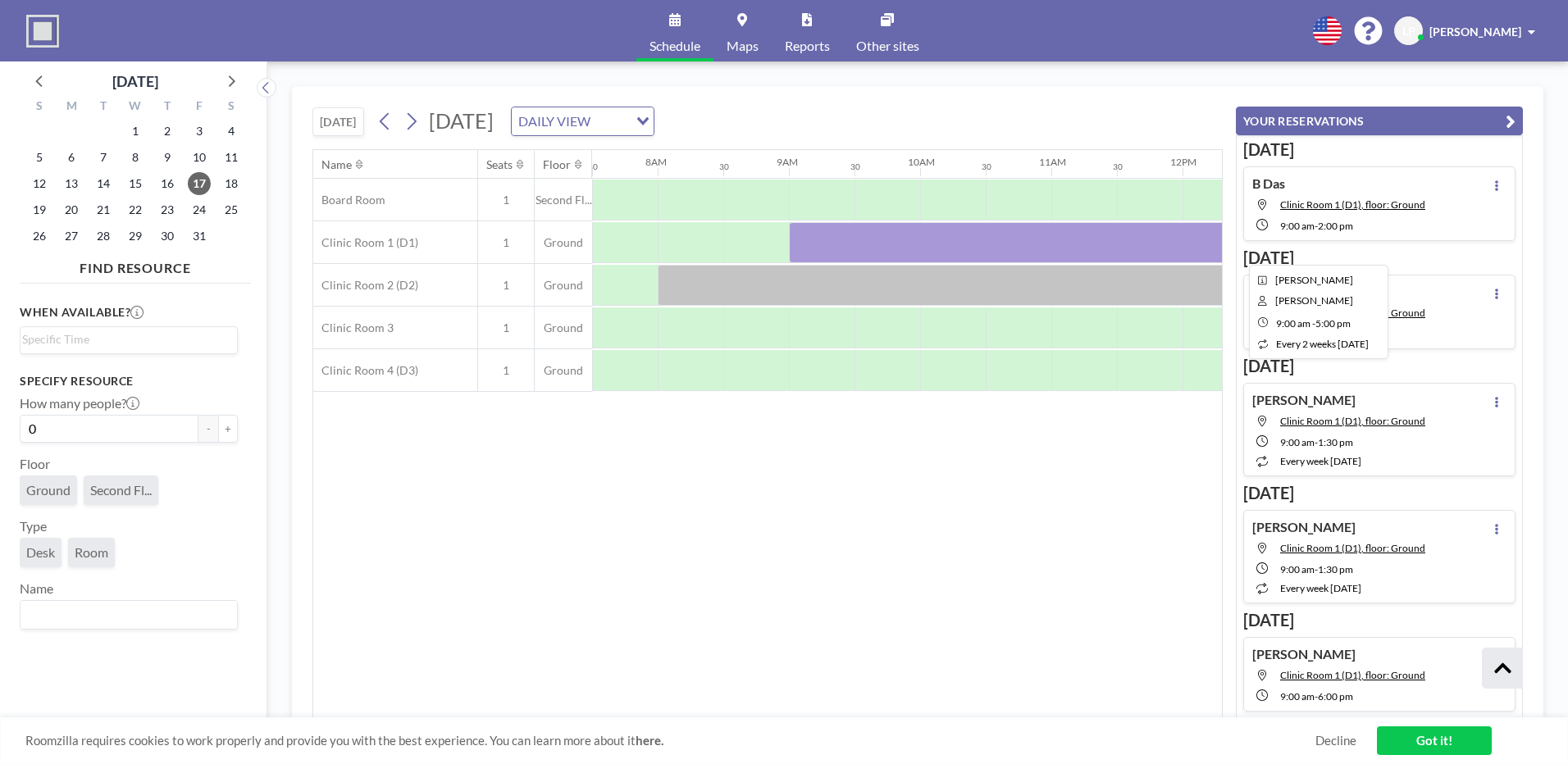
drag, startPoint x: 880, startPoint y: 245, endPoint x: 836, endPoint y: 247, distance: 44.0
click at [836, 247] on div at bounding box center [1313, 242] width 1049 height 41
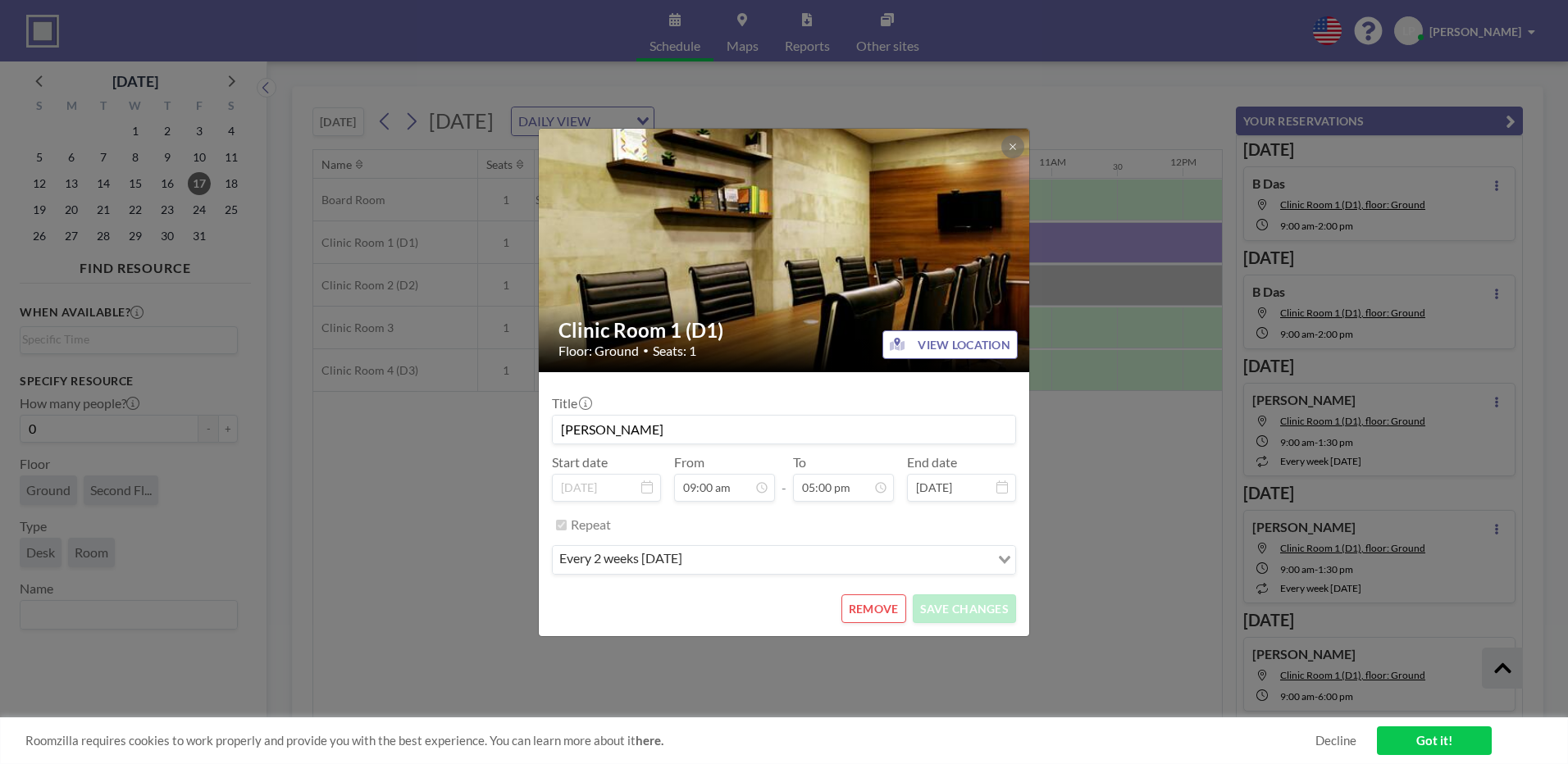
scroll to position [993, 0]
click at [861, 619] on button "REMOVE" at bounding box center [873, 609] width 64 height 29
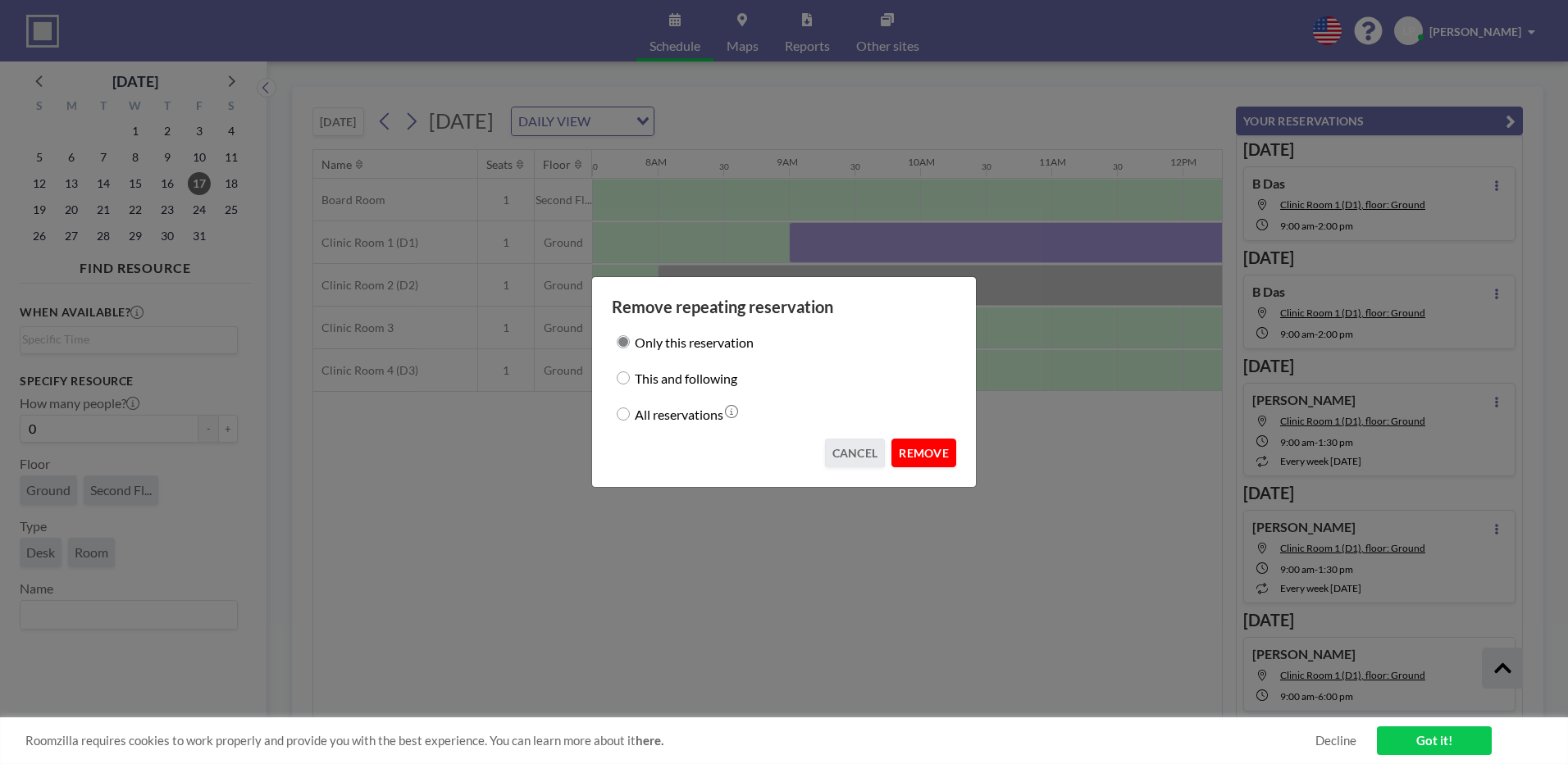
click at [908, 456] on button "REMOVE" at bounding box center [923, 454] width 64 height 29
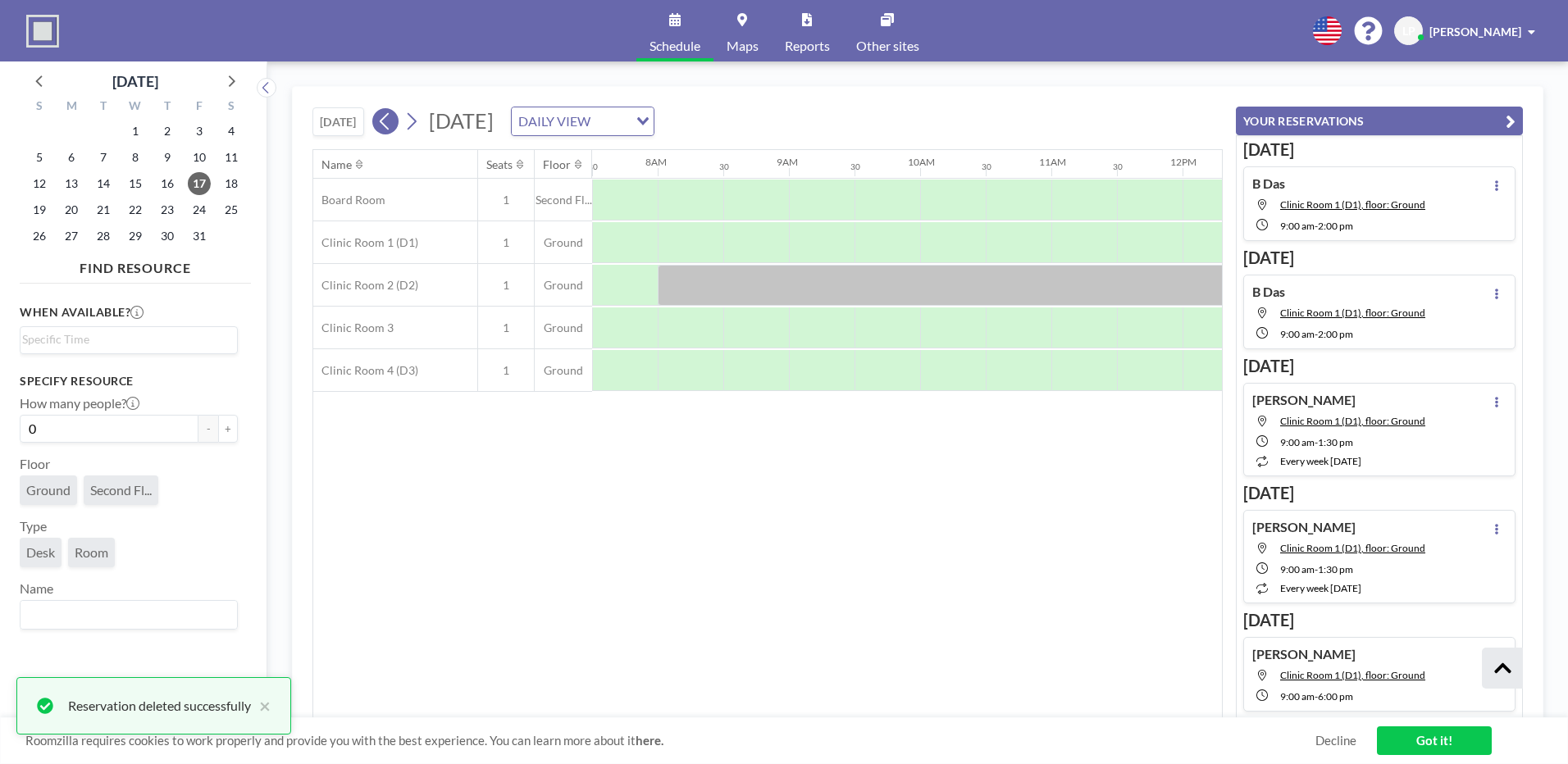
click at [383, 122] on icon at bounding box center [385, 121] width 15 height 25
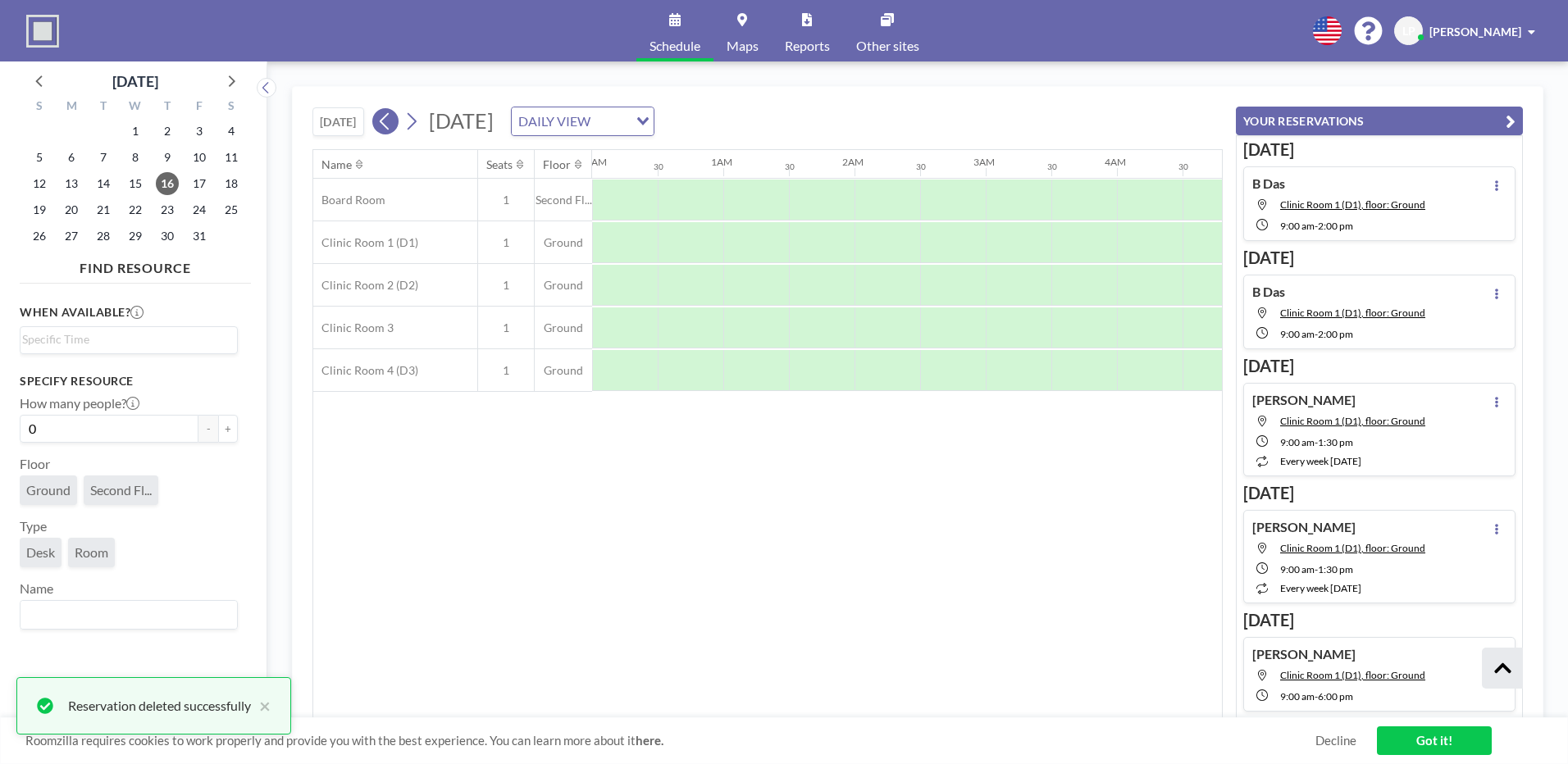
scroll to position [0, 525]
click at [383, 122] on icon at bounding box center [385, 121] width 15 height 25
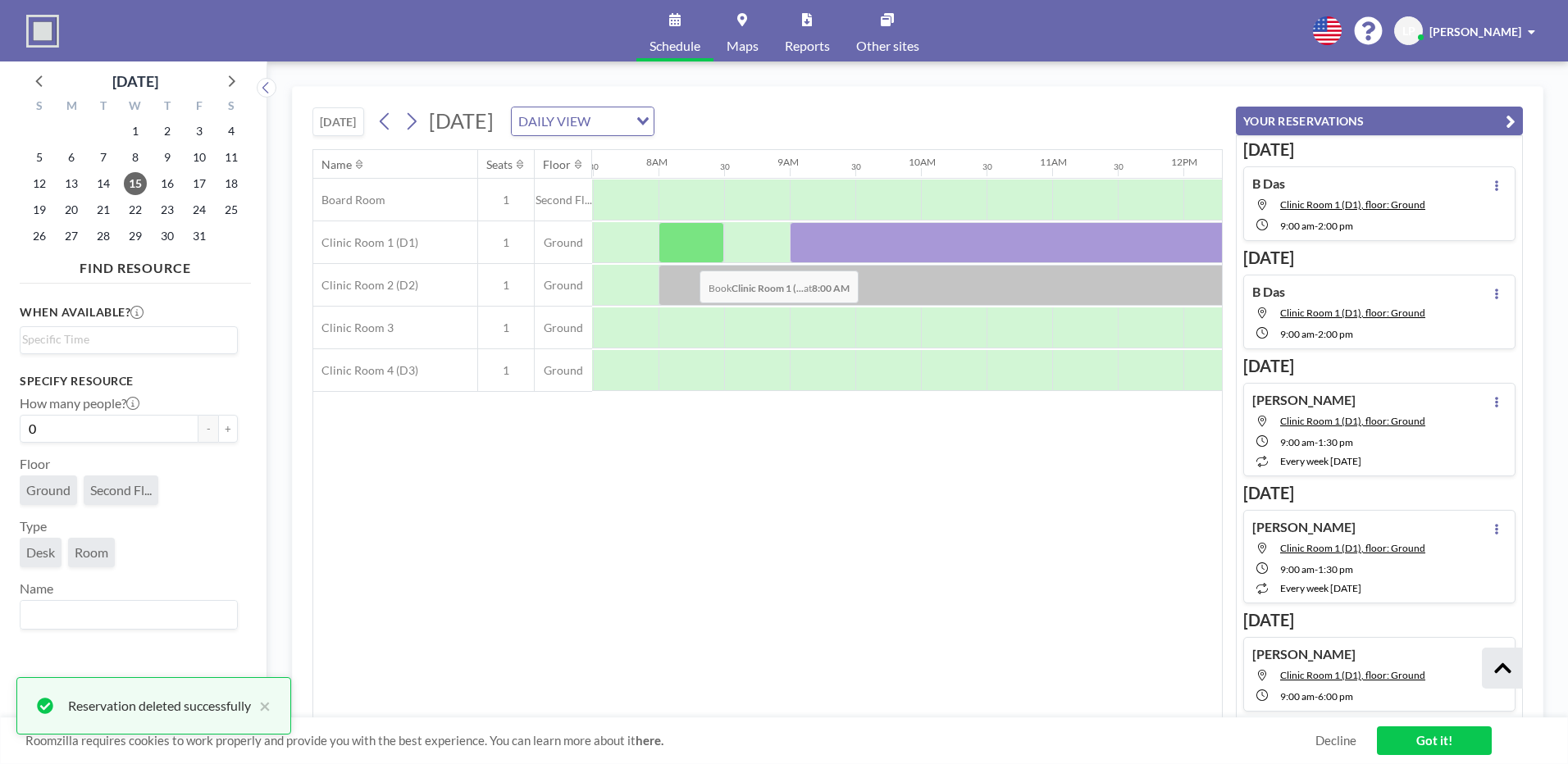
scroll to position [0, 984]
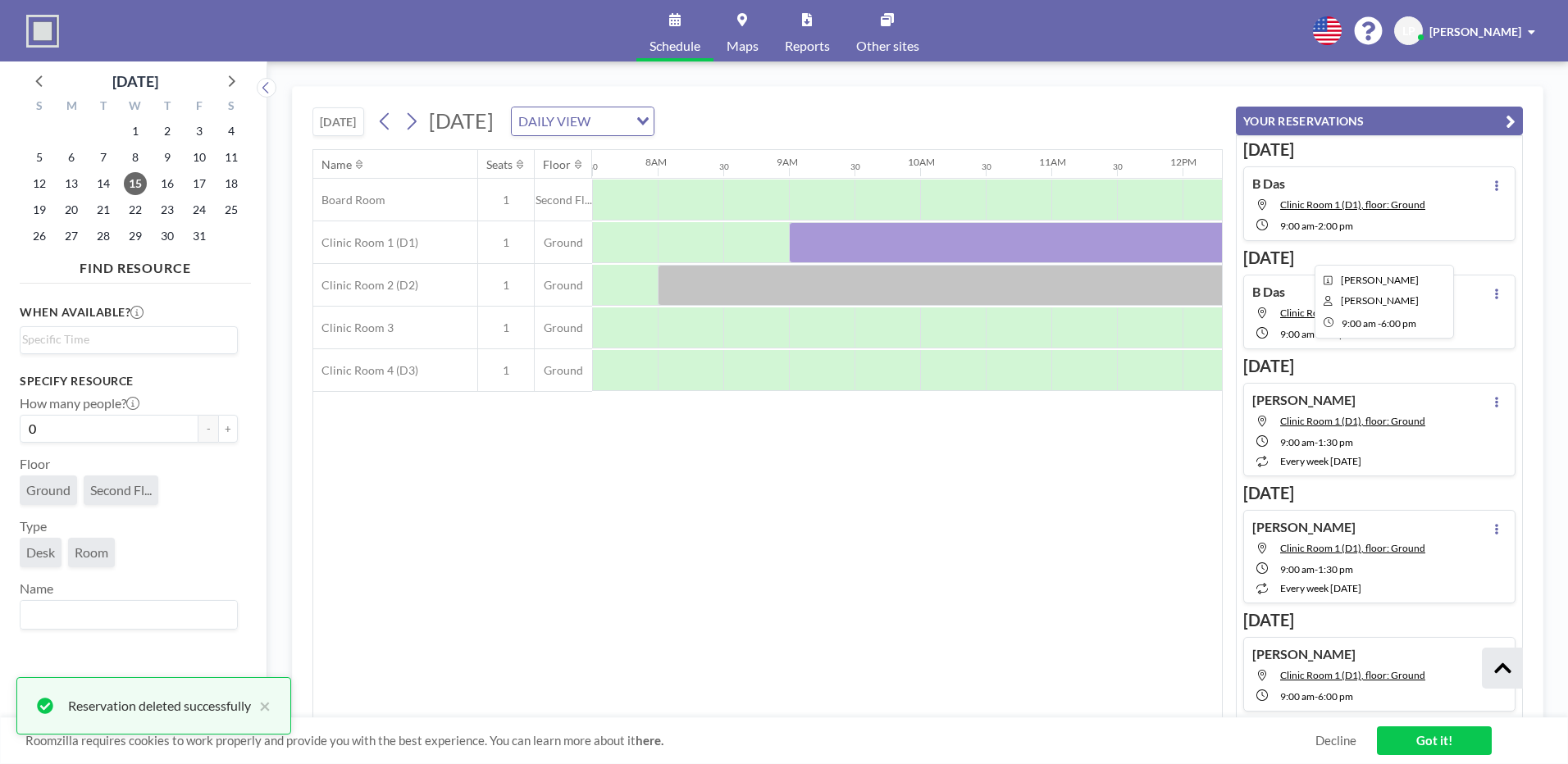
click at [827, 241] on div at bounding box center [1379, 242] width 1181 height 41
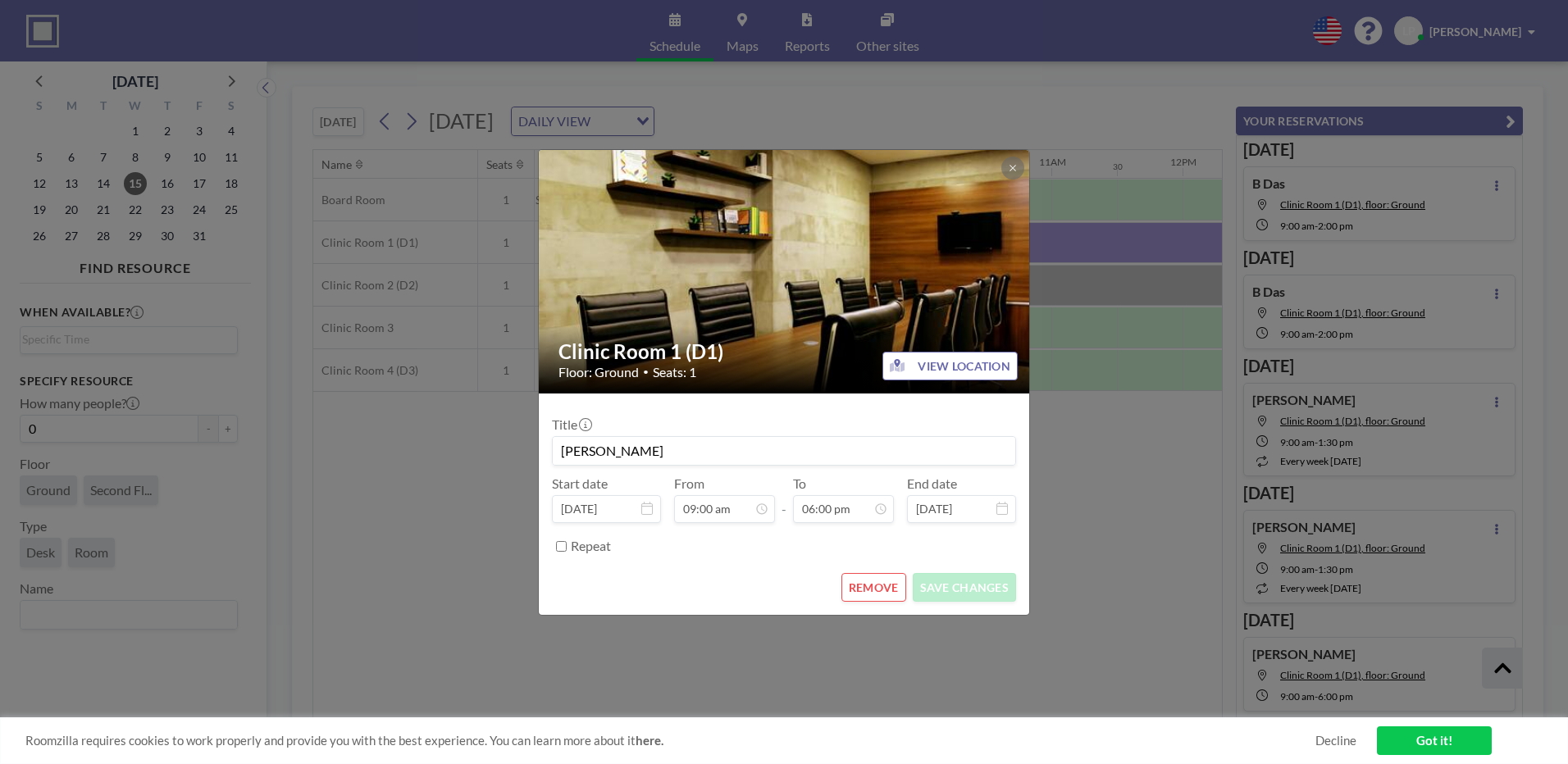
scroll to position [1050, 0]
click at [1020, 170] on button at bounding box center [1013, 168] width 23 height 23
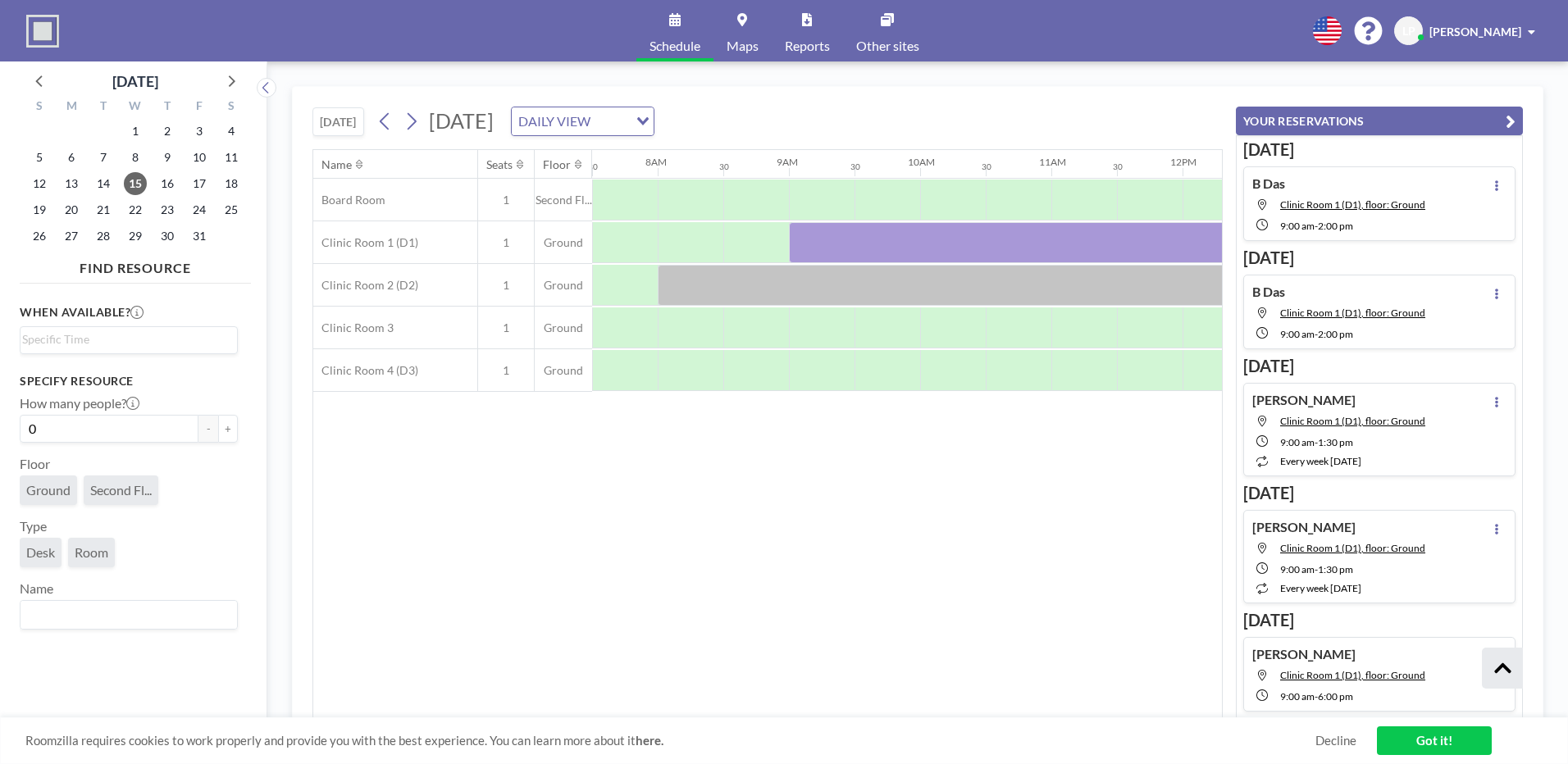
click at [321, 120] on button "[DATE]" at bounding box center [338, 122] width 52 height 29
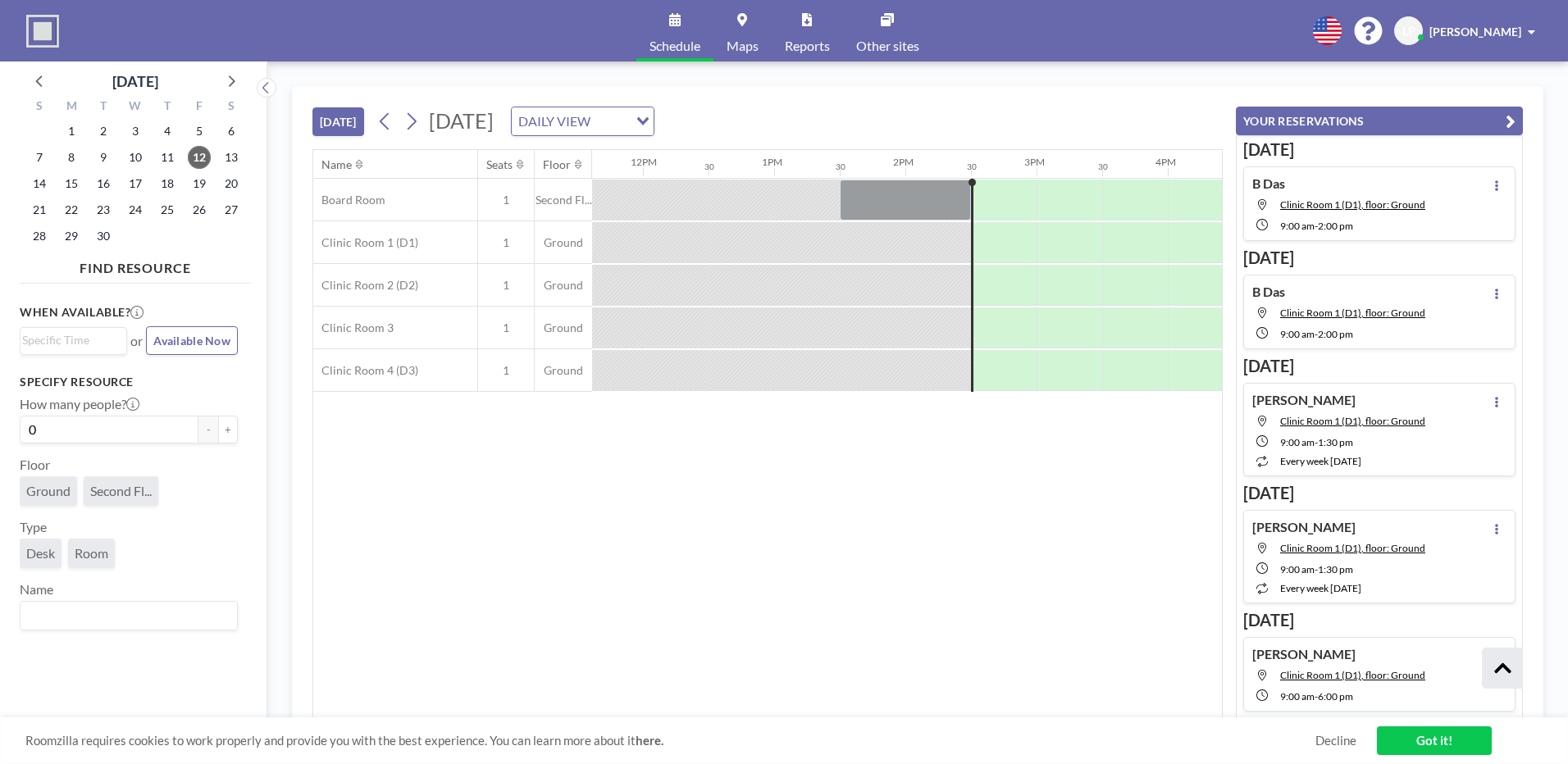
scroll to position [0, 1836]
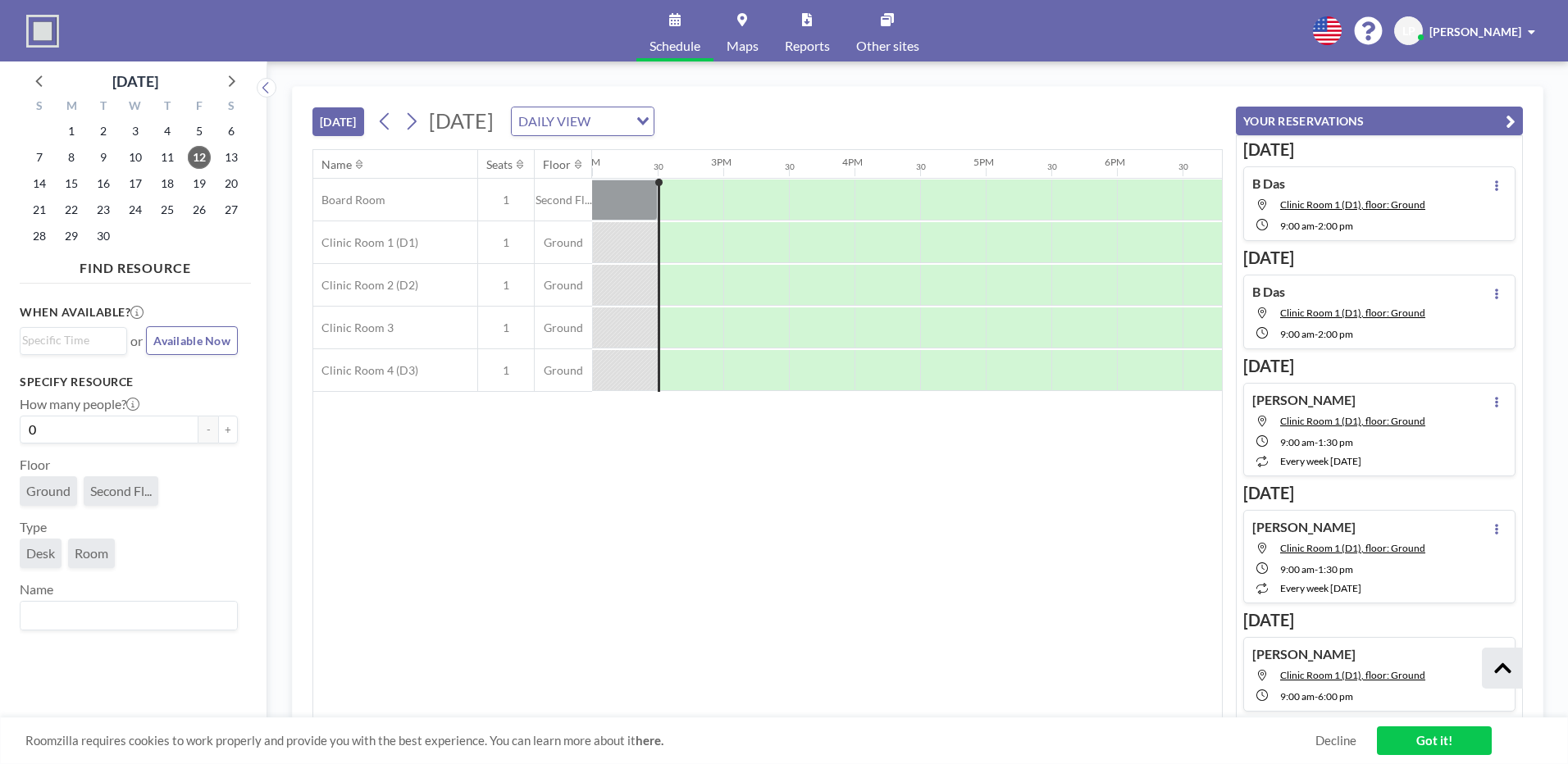
click at [649, 294] on div at bounding box center [625, 285] width 65 height 40
click at [425, 123] on button at bounding box center [411, 121] width 26 height 26
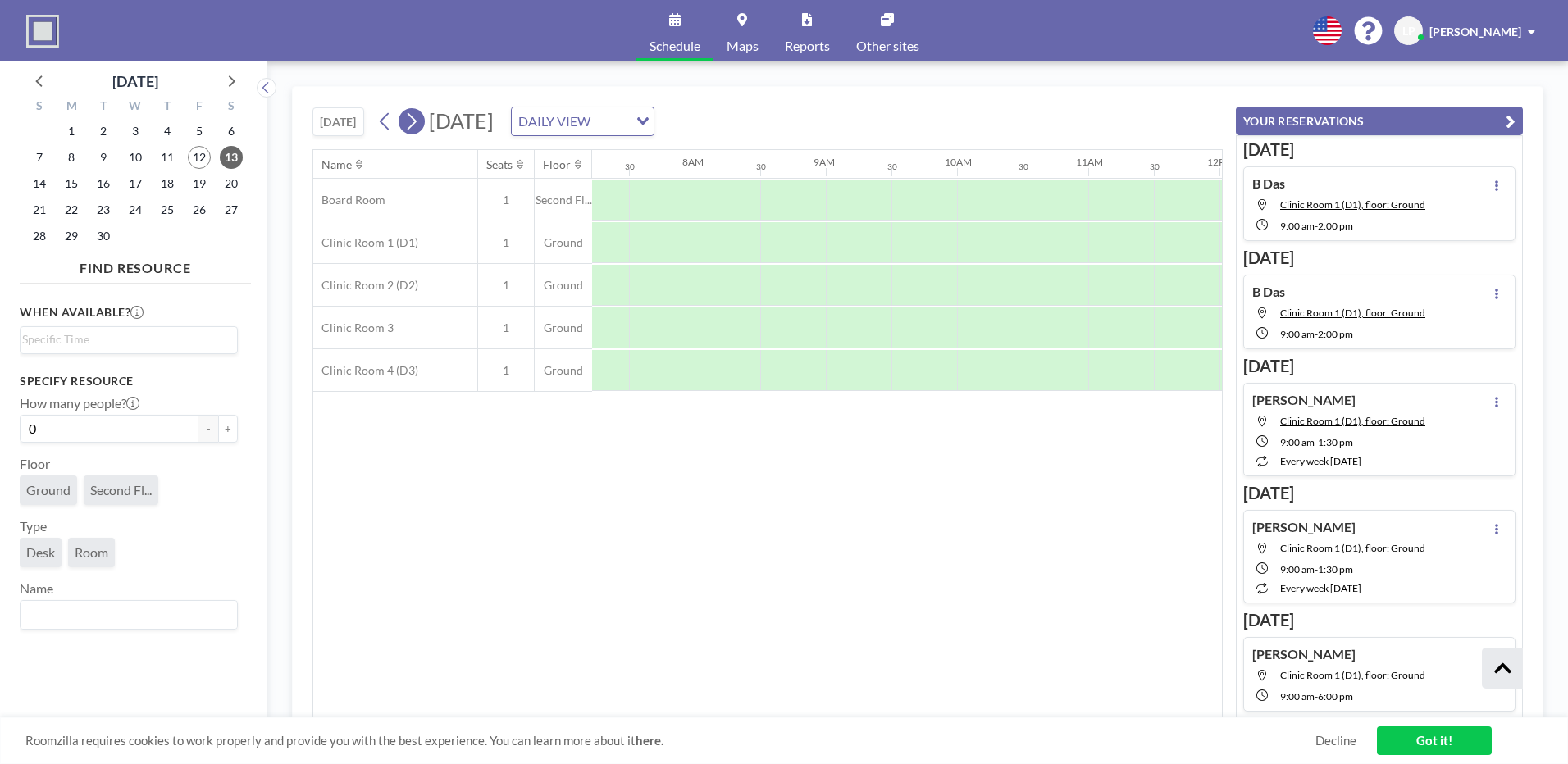
scroll to position [0, 1049]
click at [425, 123] on button at bounding box center [411, 121] width 26 height 26
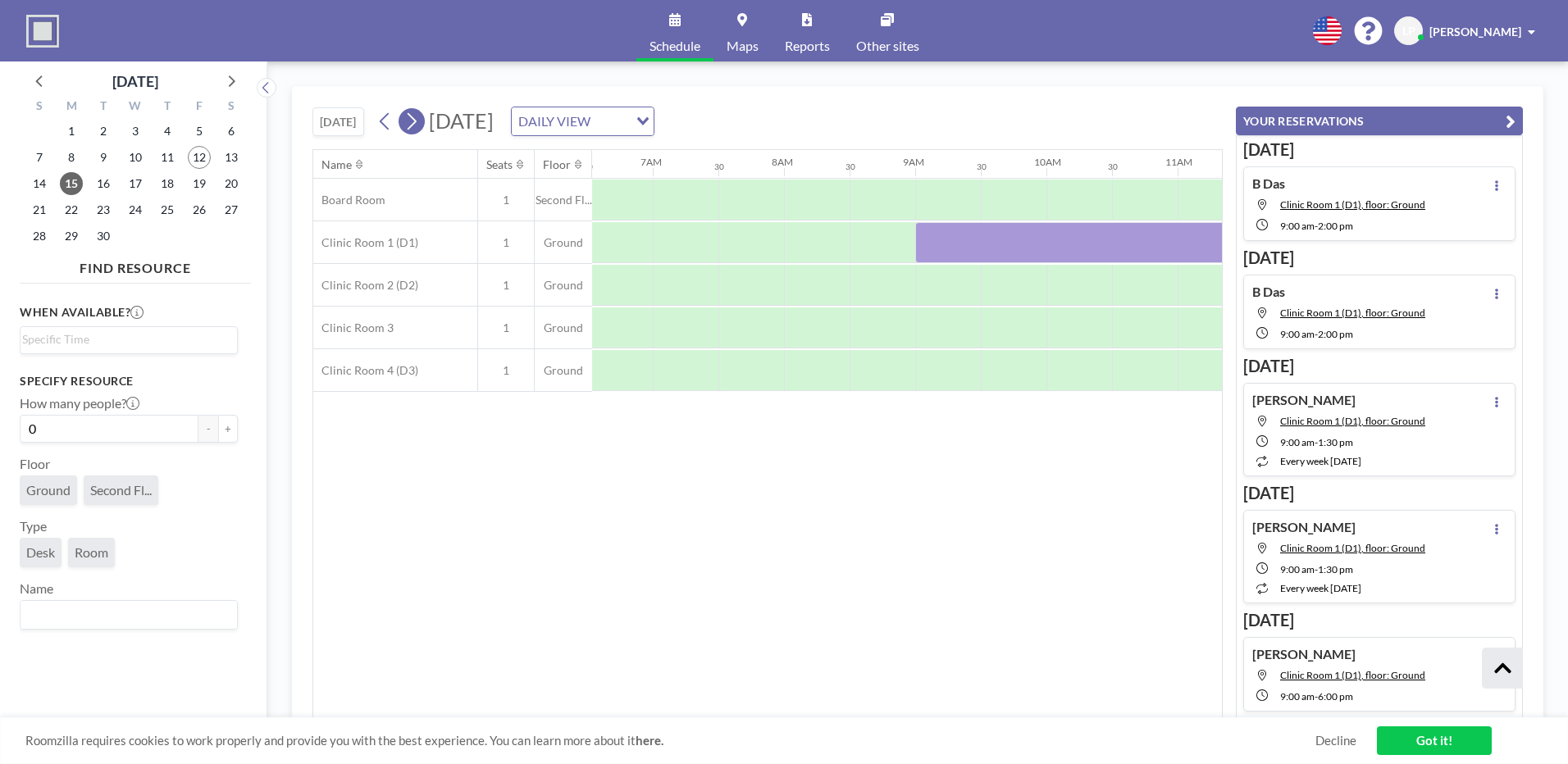
scroll to position [0, 984]
click at [411, 120] on icon at bounding box center [411, 121] width 15 height 25
